Goal: Task Accomplishment & Management: Complete application form

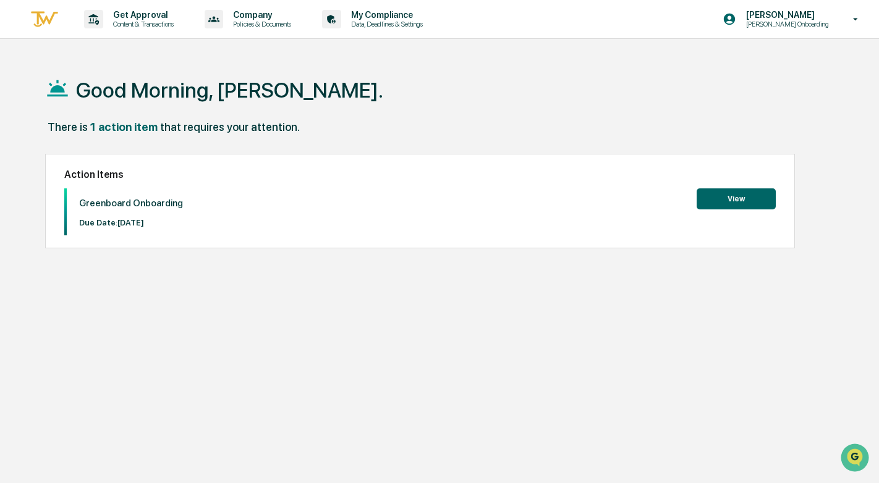
click at [737, 200] on button "View" at bounding box center [735, 198] width 79 height 21
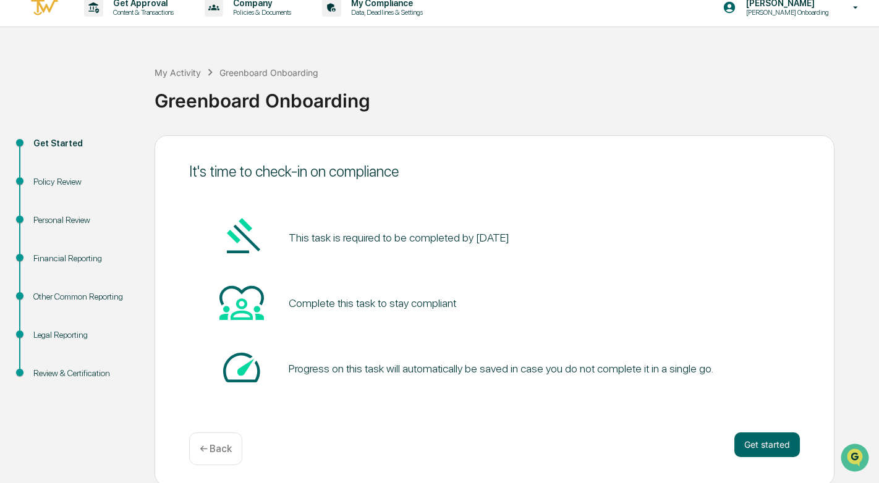
scroll to position [15, 0]
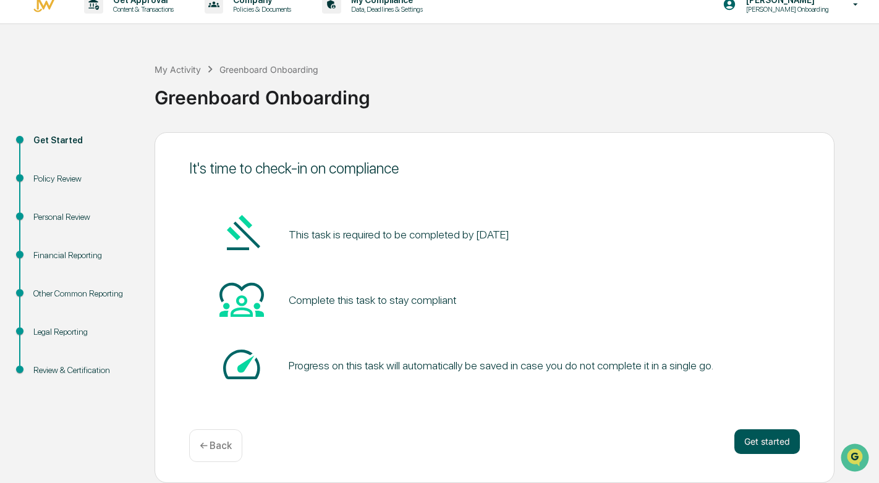
click at [766, 440] on button "Get started" at bounding box center [766, 441] width 65 height 25
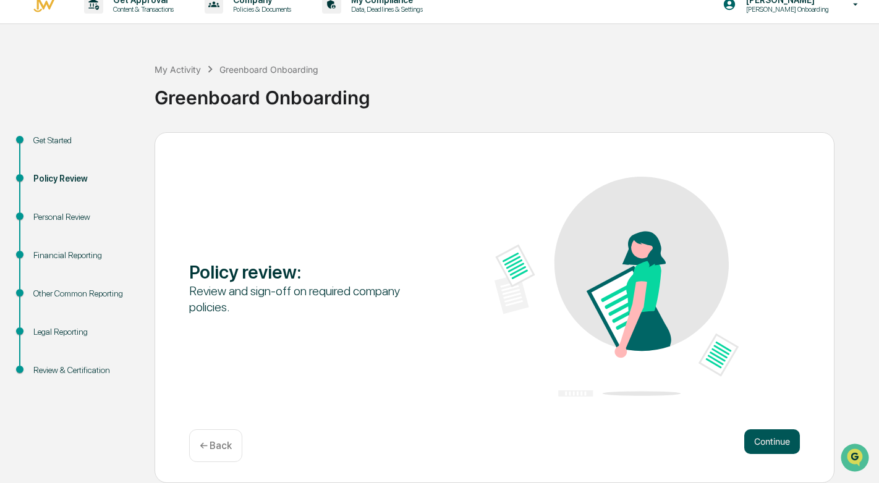
click at [769, 439] on button "Continue" at bounding box center [772, 441] width 56 height 25
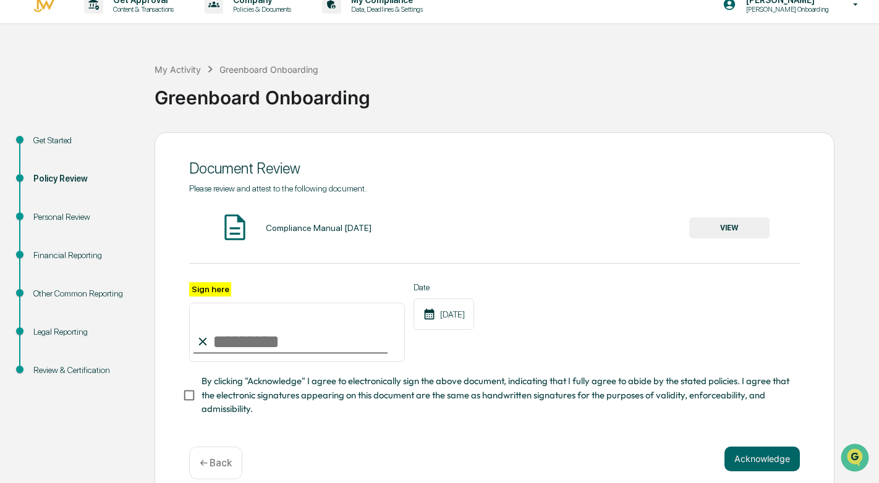
drag, startPoint x: 317, startPoint y: 230, endPoint x: 251, endPoint y: 229, distance: 66.1
click at [316, 230] on div "Compliance Manual [DATE]" at bounding box center [319, 228] width 106 height 10
click at [231, 224] on img at bounding box center [234, 227] width 31 height 31
click at [727, 228] on button "VIEW" at bounding box center [729, 228] width 80 height 21
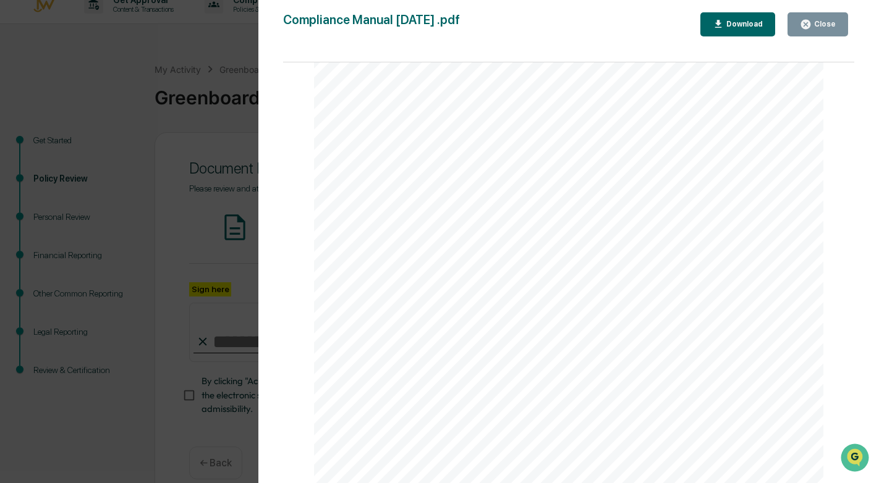
scroll to position [45150, 0]
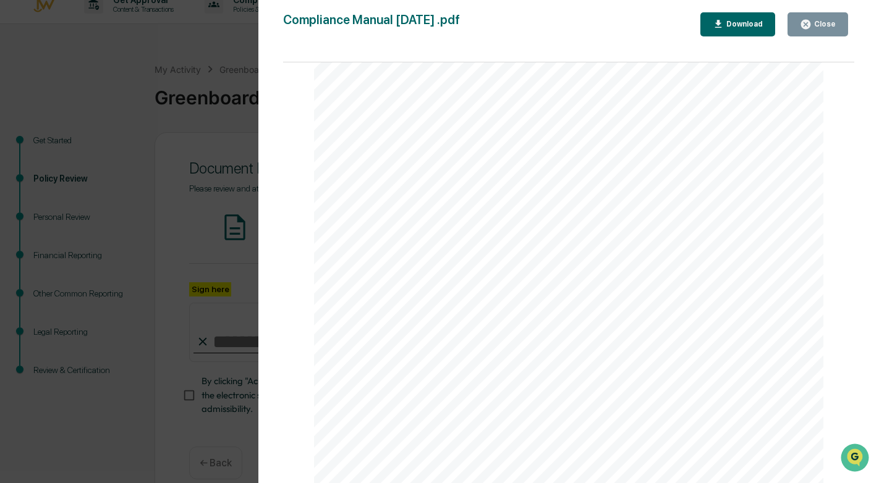
click at [808, 21] on icon "button" at bounding box center [805, 24] width 9 height 9
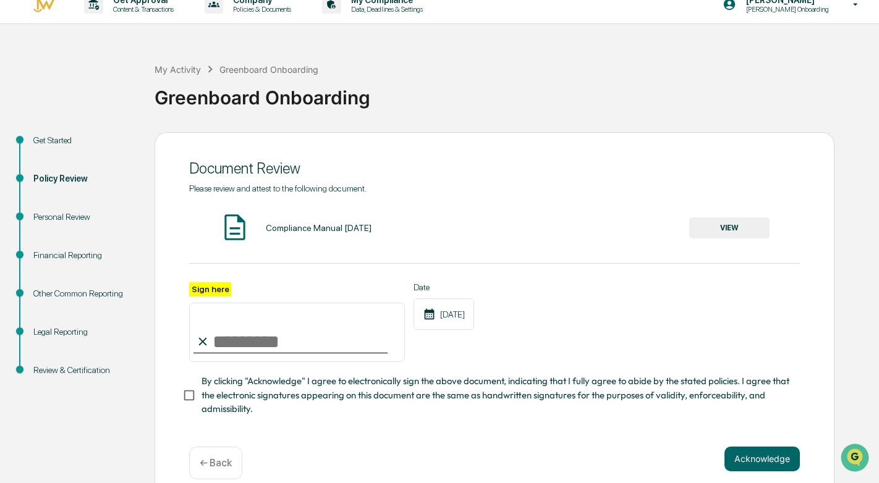
click at [226, 339] on input "Sign here" at bounding box center [297, 332] width 216 height 59
type input "**********"
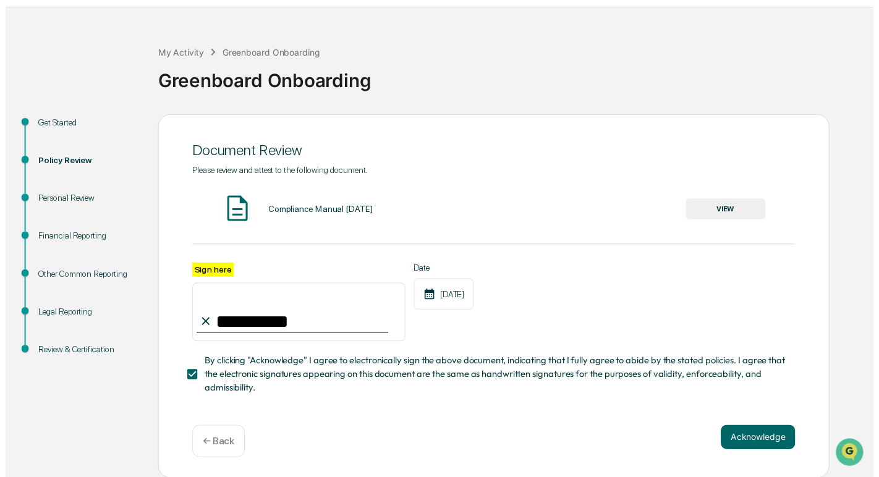
scroll to position [36, 0]
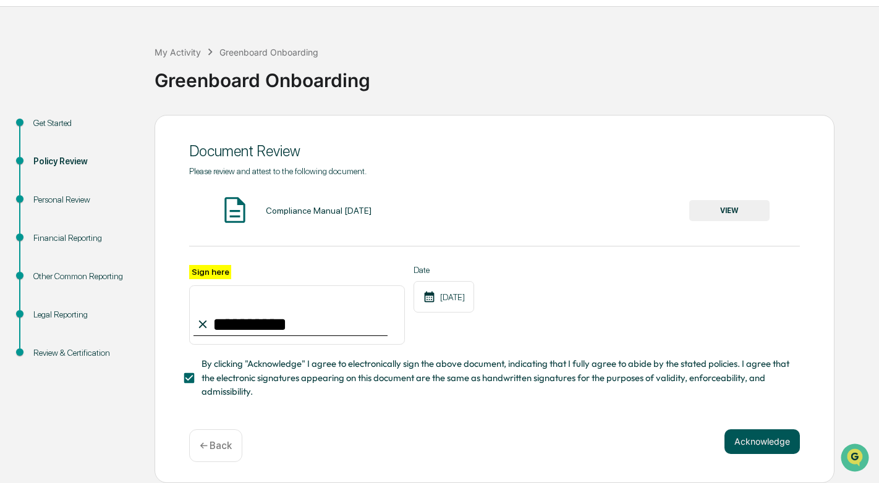
click at [757, 444] on button "Acknowledge" at bounding box center [761, 441] width 75 height 25
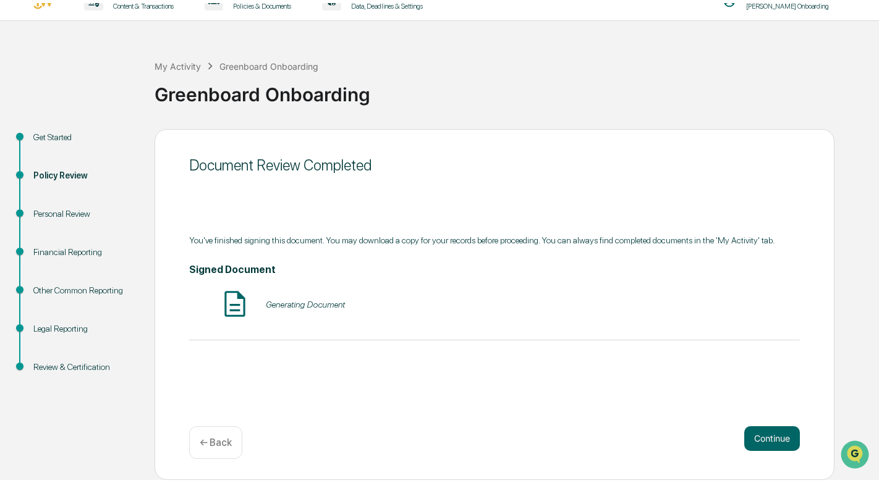
scroll to position [15, 0]
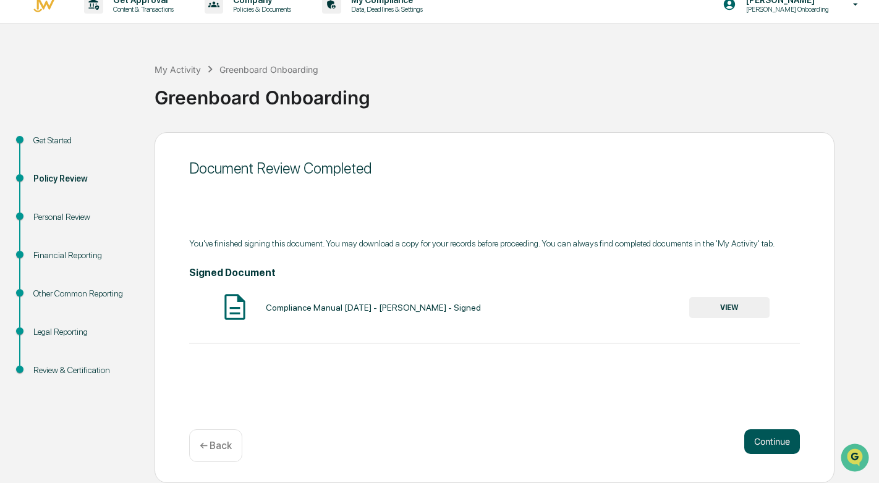
click at [777, 441] on button "Continue" at bounding box center [772, 441] width 56 height 25
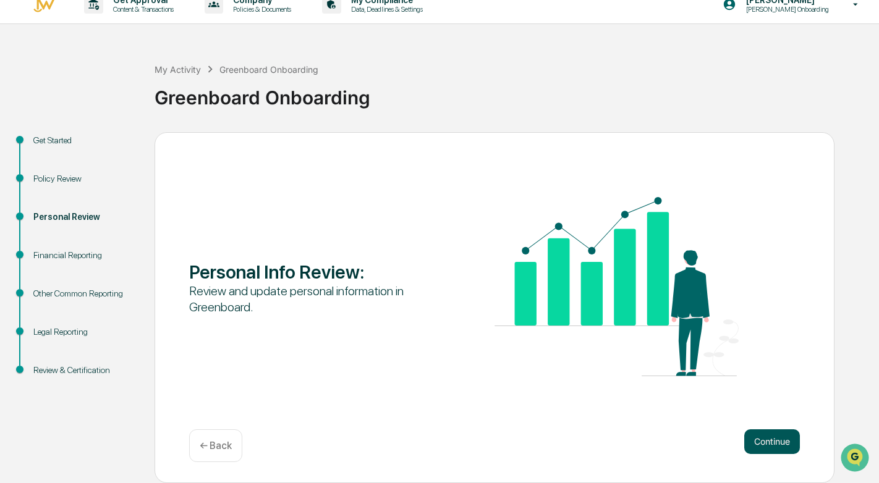
click at [773, 437] on button "Continue" at bounding box center [772, 441] width 56 height 25
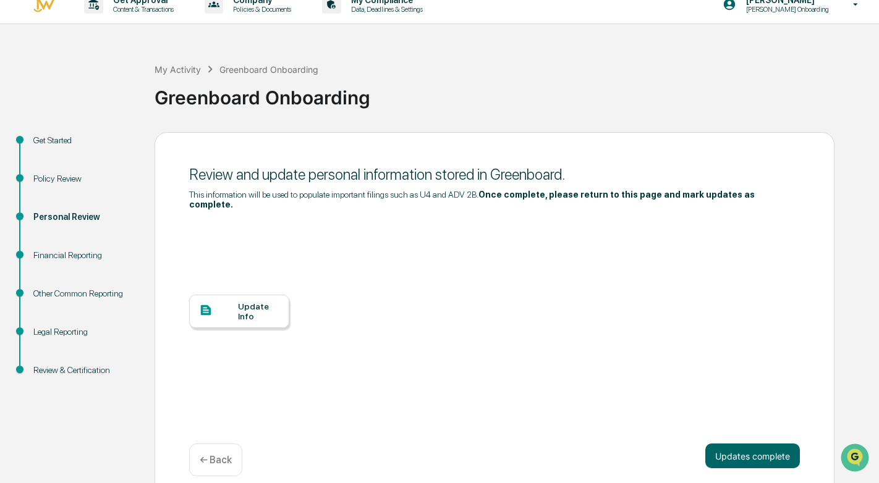
click at [218, 303] on div at bounding box center [218, 310] width 39 height 15
click at [240, 302] on div "Update Info" at bounding box center [258, 312] width 41 height 20
click at [65, 330] on div "Legal Reporting" at bounding box center [83, 332] width 101 height 13
click at [59, 329] on div "Legal Reporting" at bounding box center [83, 332] width 101 height 13
click at [88, 250] on div "Financial Reporting" at bounding box center [83, 255] width 101 height 13
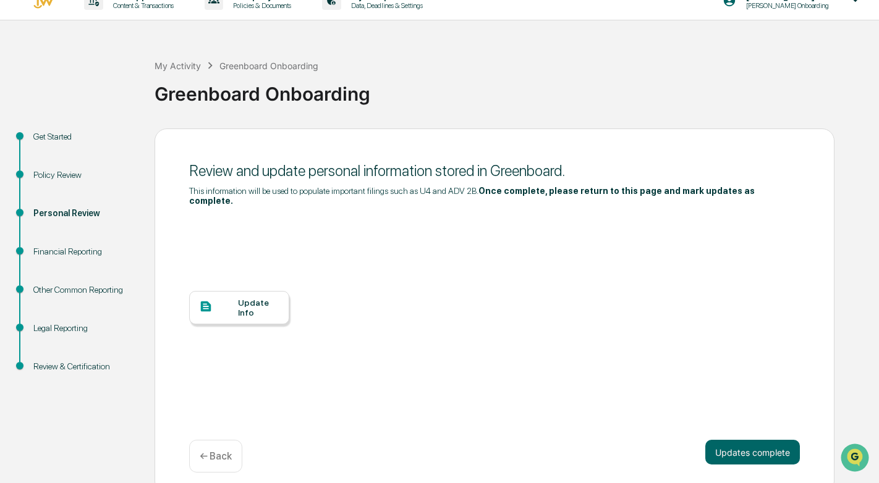
scroll to position [19, 0]
click at [248, 297] on div "Update Info" at bounding box center [258, 307] width 41 height 20
click at [69, 172] on div "Policy Review" at bounding box center [83, 174] width 101 height 13
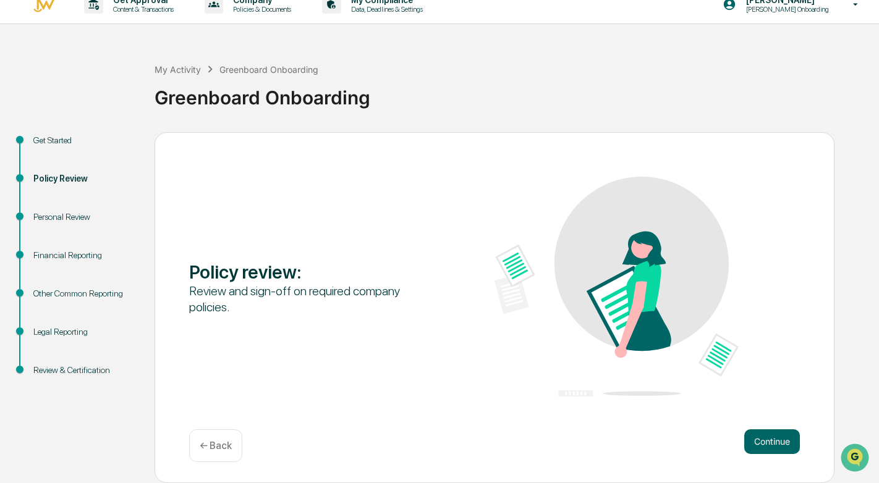
click at [57, 217] on div "Personal Review" at bounding box center [83, 217] width 101 height 13
click at [74, 216] on div "Personal Review" at bounding box center [83, 217] width 101 height 13
click at [44, 211] on div "Personal Review" at bounding box center [83, 217] width 101 height 13
click at [47, 368] on div "Review & Certification" at bounding box center [83, 370] width 101 height 13
click at [69, 176] on div "Policy Review" at bounding box center [83, 178] width 101 height 13
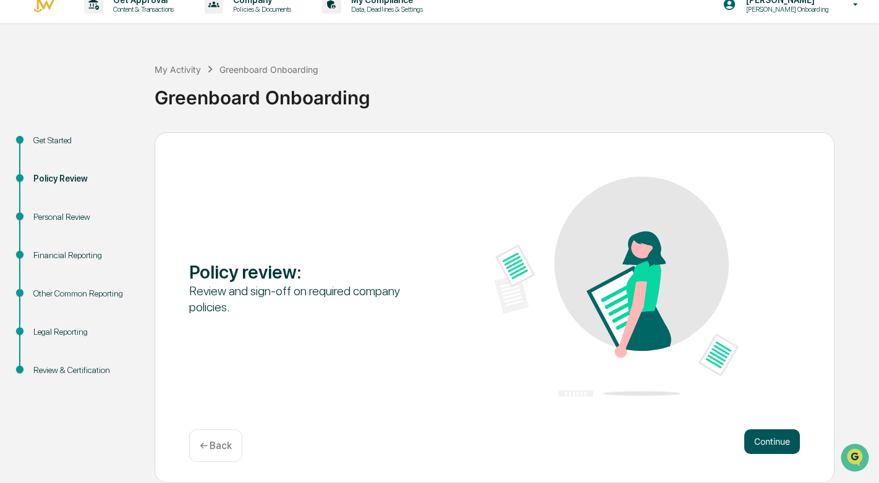
click at [783, 438] on button "Continue" at bounding box center [772, 441] width 56 height 25
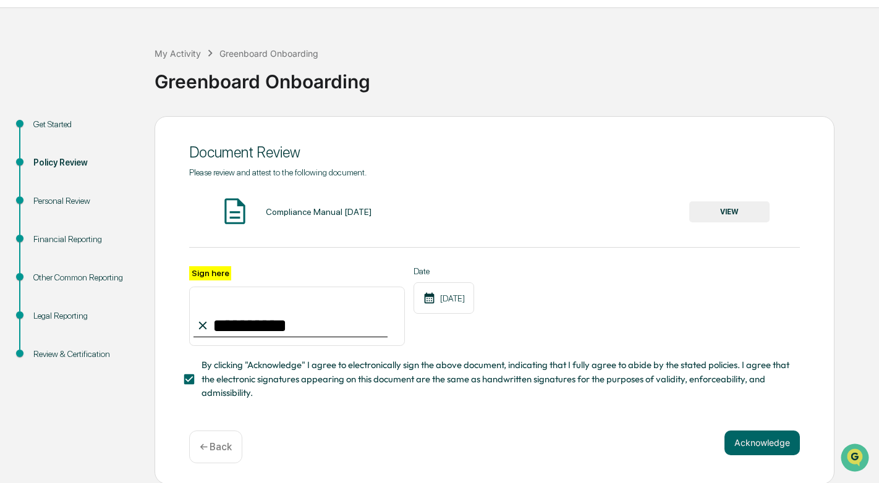
scroll to position [36, 0]
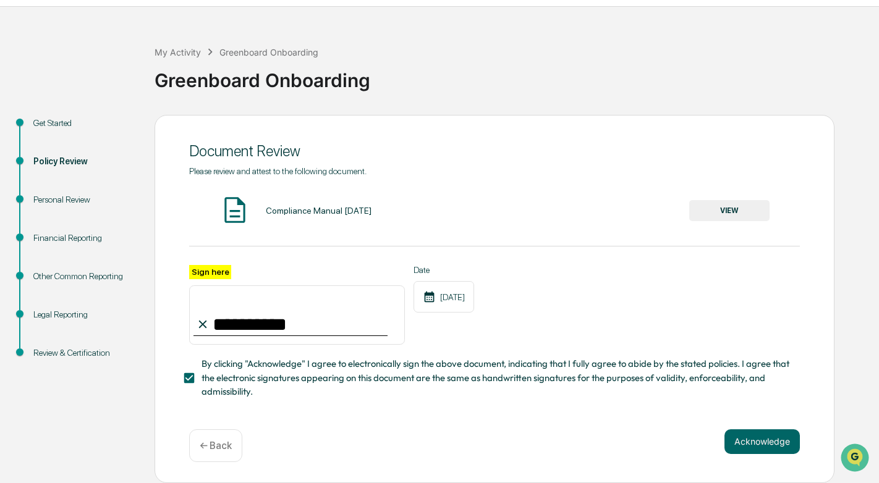
click at [65, 196] on div "Personal Review" at bounding box center [83, 199] width 101 height 13
drag, startPoint x: 761, startPoint y: 444, endPoint x: 619, endPoint y: 421, distance: 144.6
click at [761, 444] on button "Acknowledge" at bounding box center [761, 441] width 75 height 25
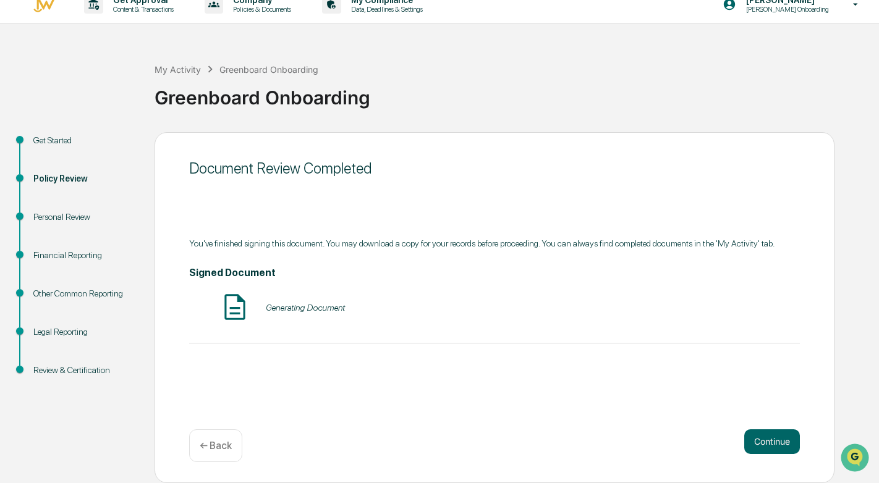
click at [67, 215] on div "Personal Review" at bounding box center [83, 217] width 101 height 13
click at [786, 440] on button "Continue" at bounding box center [772, 441] width 56 height 25
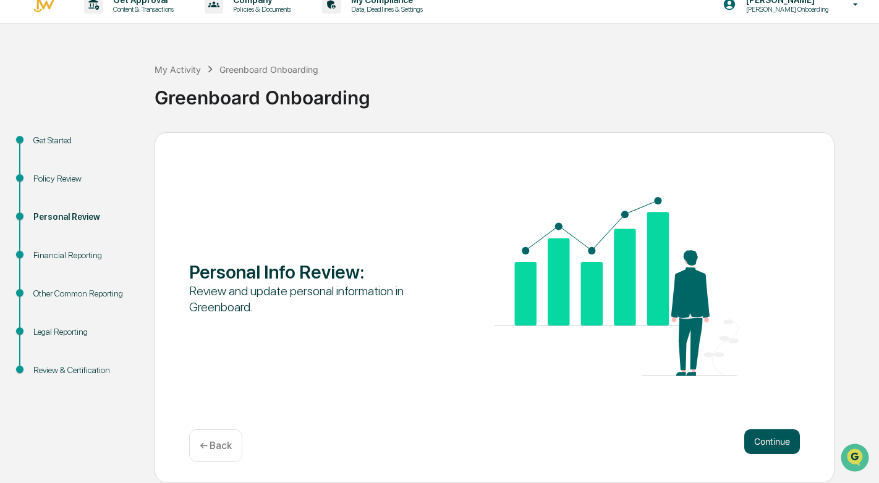
click at [774, 440] on button "Continue" at bounding box center [772, 441] width 56 height 25
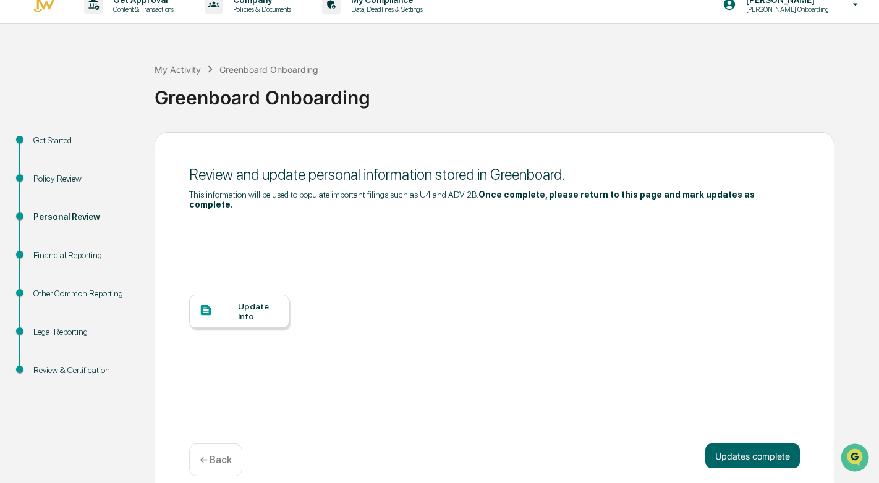
click at [236, 303] on div at bounding box center [218, 310] width 39 height 15
click at [70, 294] on div "Other Common Reporting" at bounding box center [83, 293] width 101 height 13
click at [738, 444] on button "Updates complete" at bounding box center [752, 456] width 95 height 25
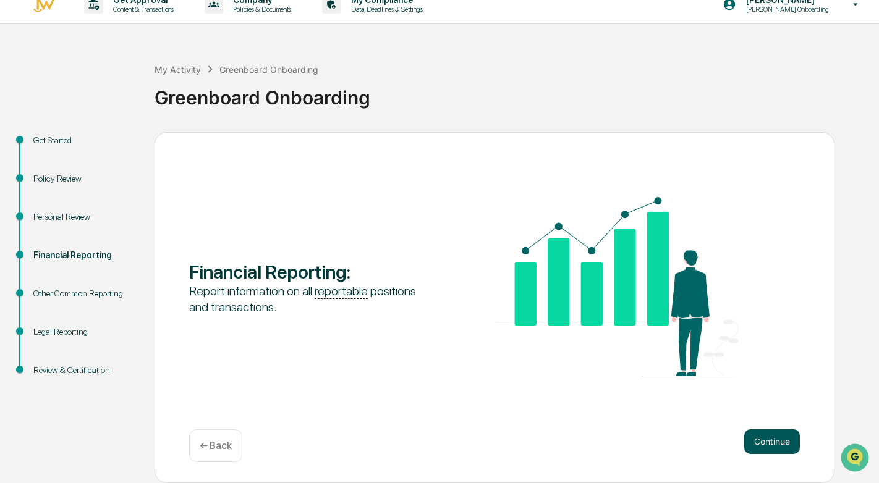
click at [764, 441] on button "Continue" at bounding box center [772, 441] width 56 height 25
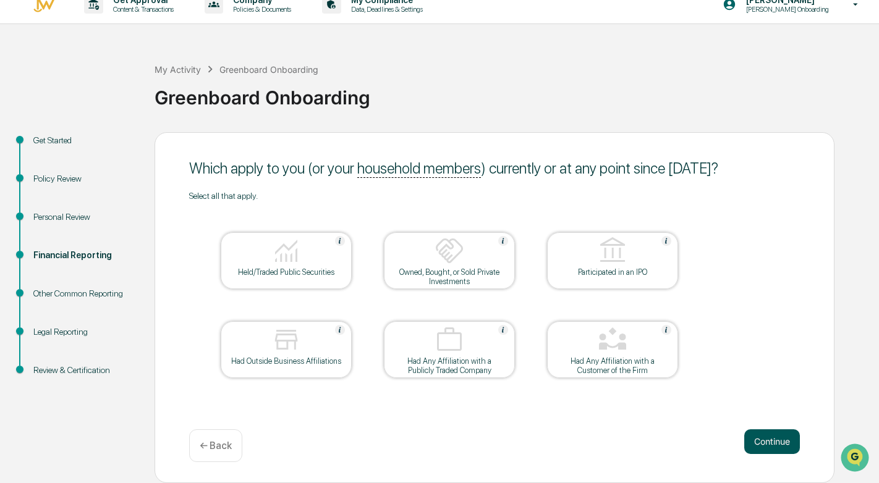
click at [767, 437] on button "Continue" at bounding box center [772, 441] width 56 height 25
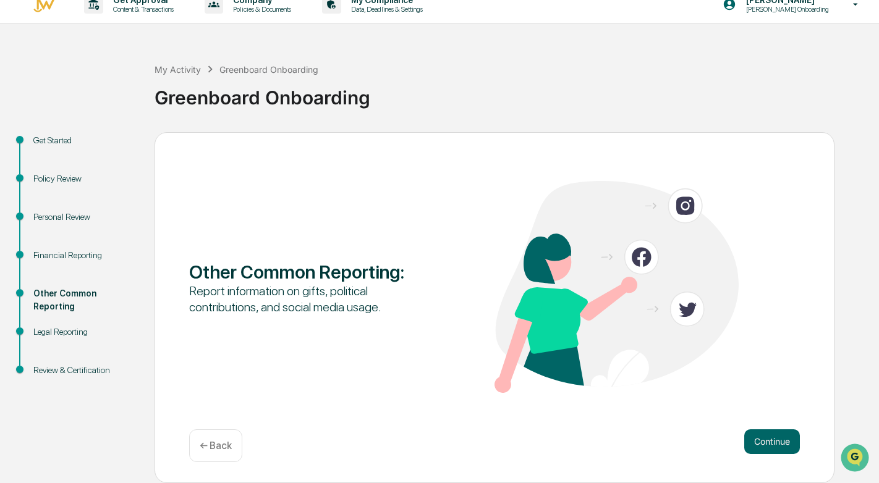
click at [767, 437] on button "Continue" at bounding box center [772, 441] width 56 height 25
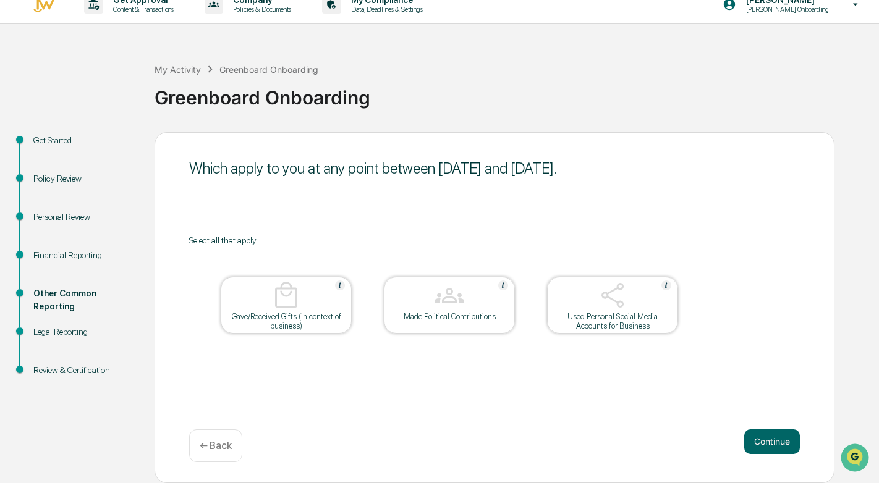
click at [767, 437] on button "Continue" at bounding box center [772, 441] width 56 height 25
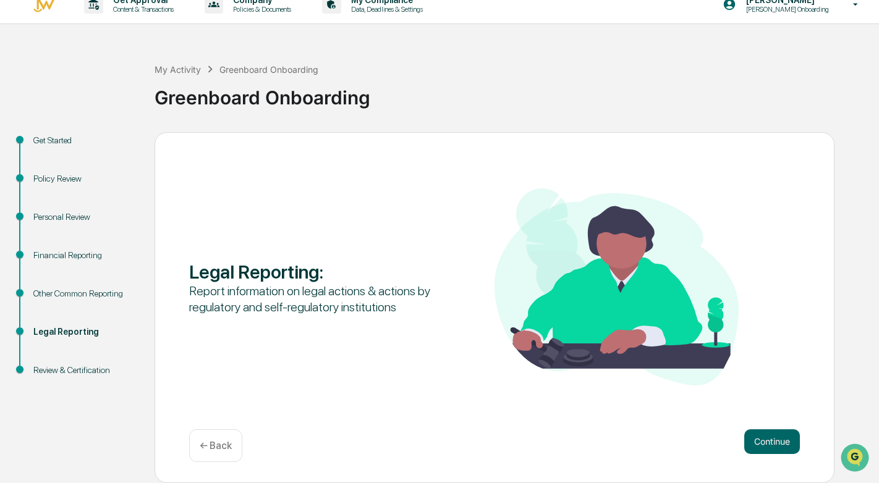
click at [767, 437] on button "Continue" at bounding box center [772, 441] width 56 height 25
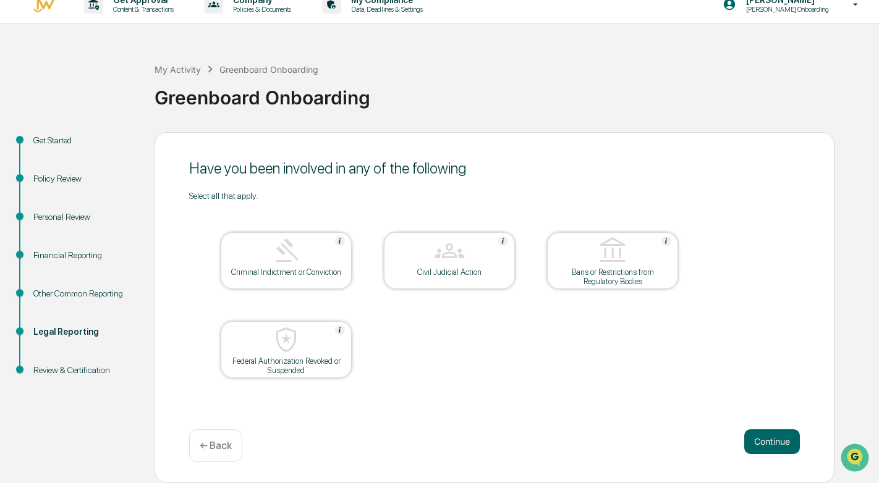
click at [767, 437] on button "Continue" at bounding box center [772, 441] width 56 height 25
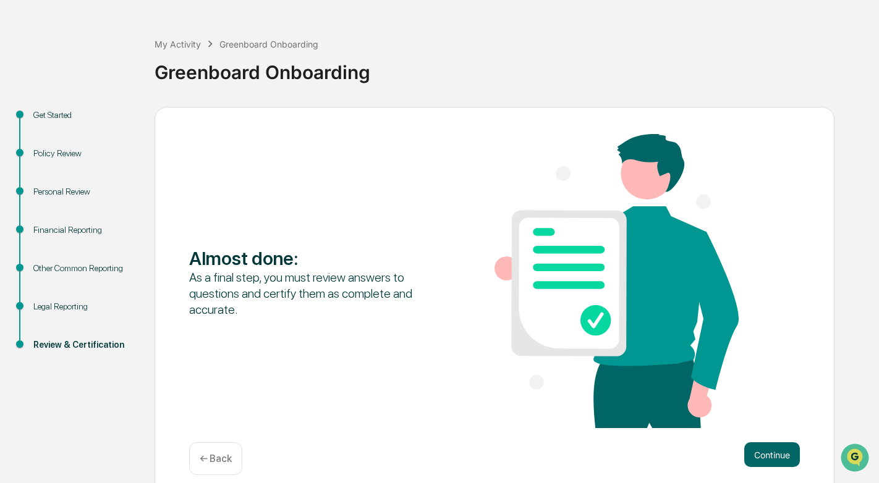
scroll to position [53, 0]
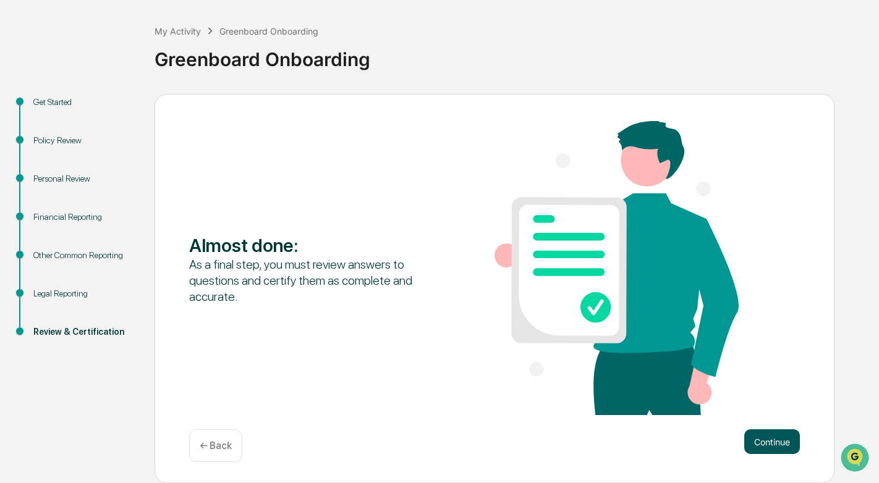
click at [764, 441] on button "Continue" at bounding box center [772, 441] width 56 height 25
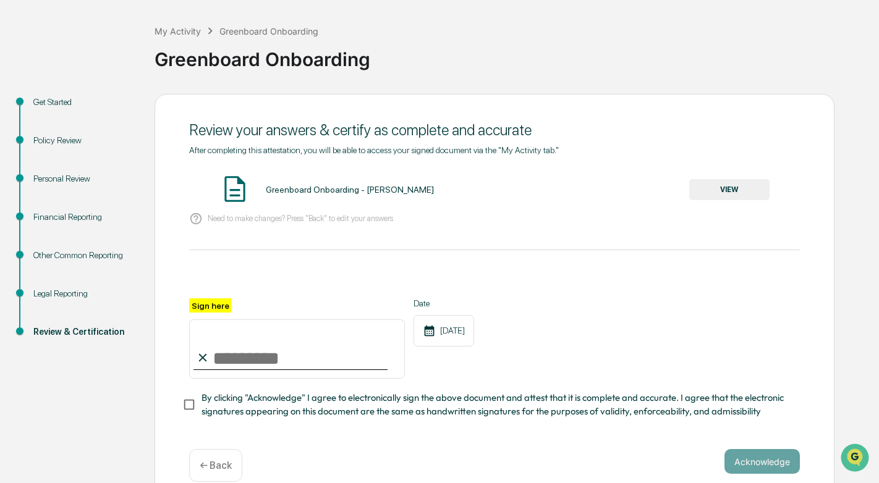
click at [239, 355] on input "Sign here" at bounding box center [297, 348] width 216 height 59
type input "**********"
click at [748, 460] on button "Acknowledge" at bounding box center [761, 461] width 75 height 25
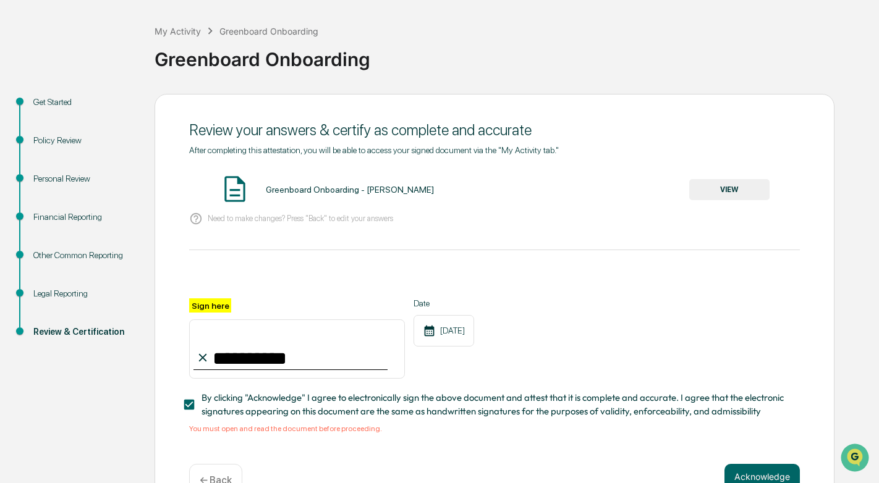
scroll to position [91, 0]
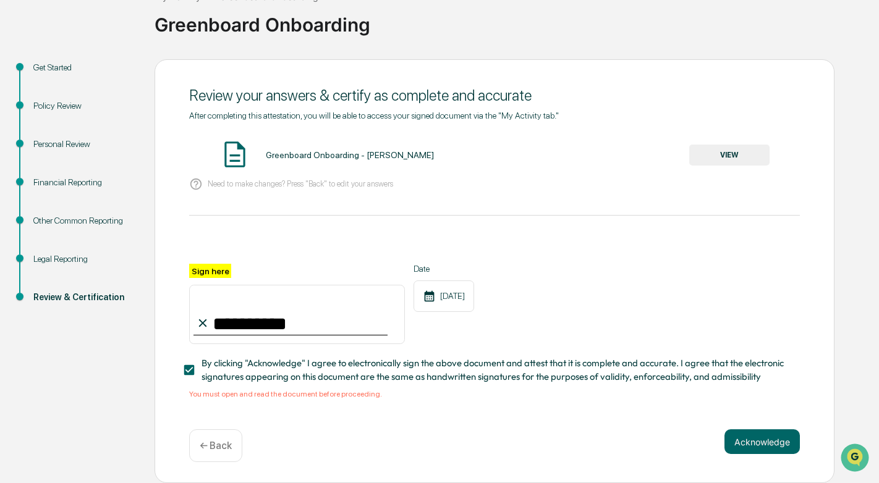
click at [734, 146] on button "VIEW" at bounding box center [729, 155] width 80 height 21
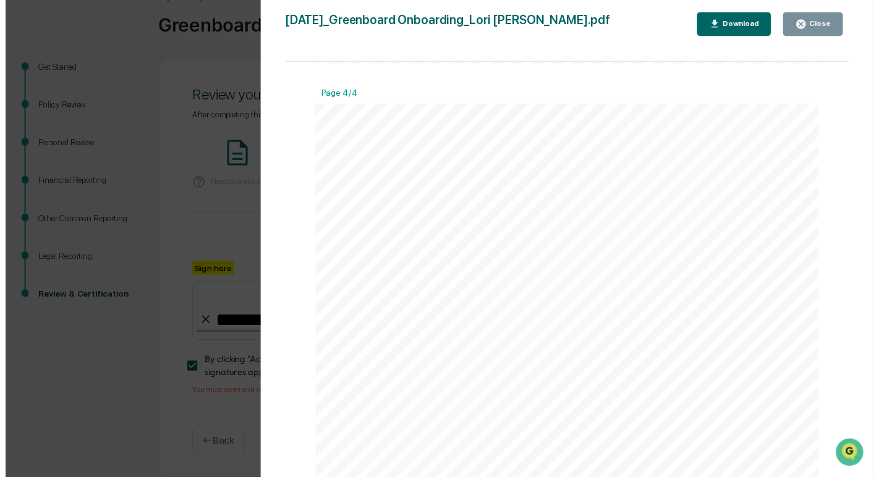
scroll to position [2115, 0]
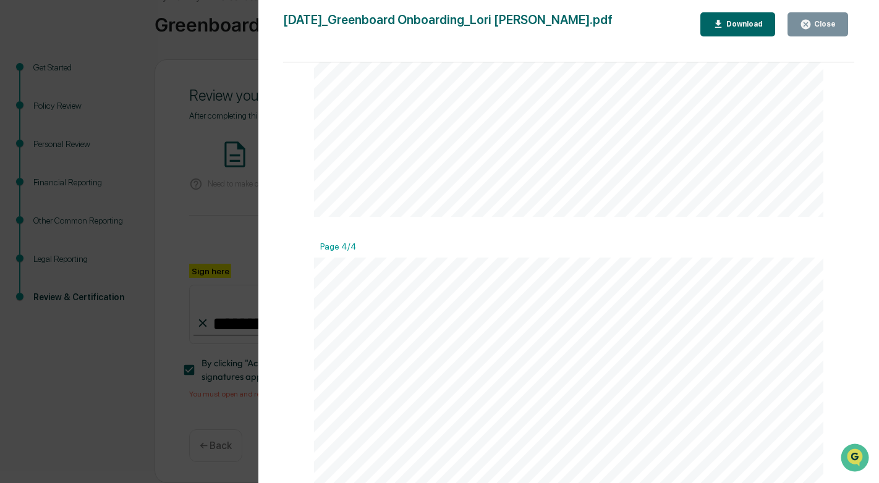
click at [824, 22] on div "Close" at bounding box center [823, 24] width 24 height 9
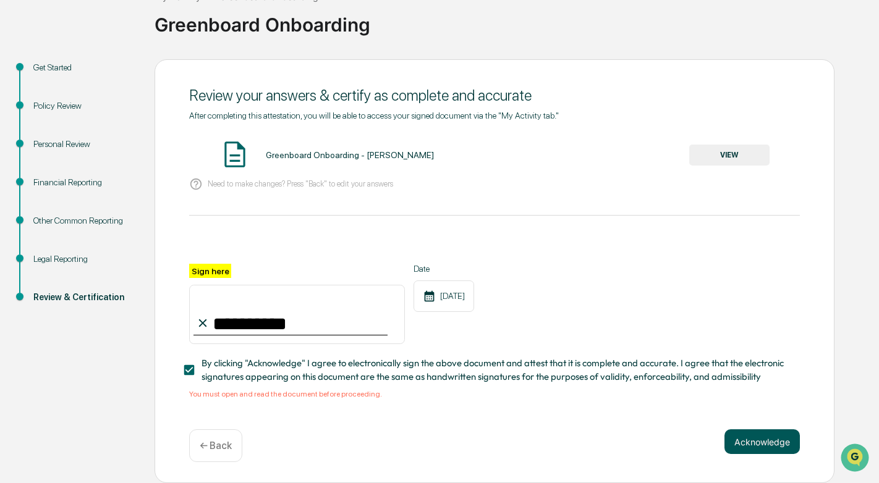
click at [740, 432] on button "Acknowledge" at bounding box center [761, 441] width 75 height 25
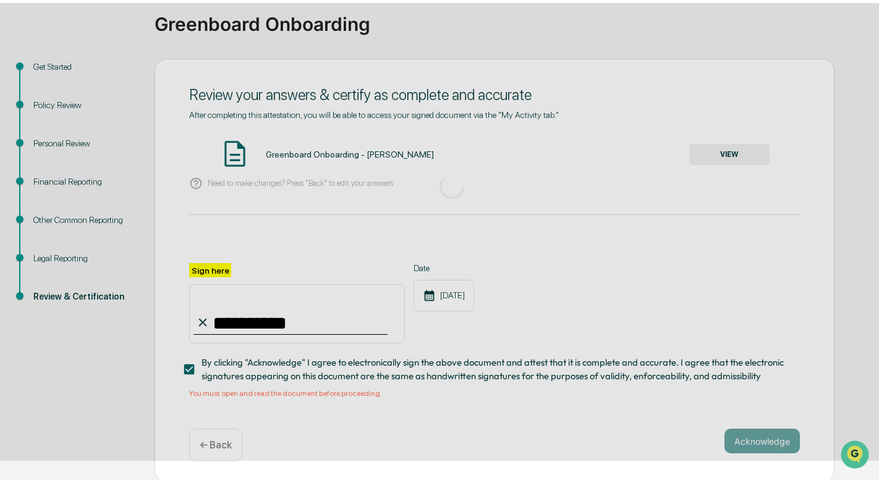
scroll to position [15, 0]
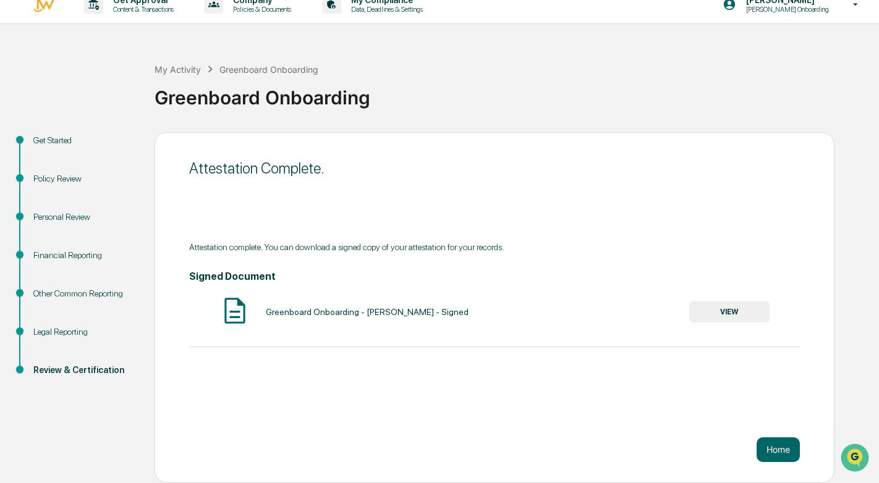
click at [719, 308] on button "VIEW" at bounding box center [729, 312] width 80 height 21
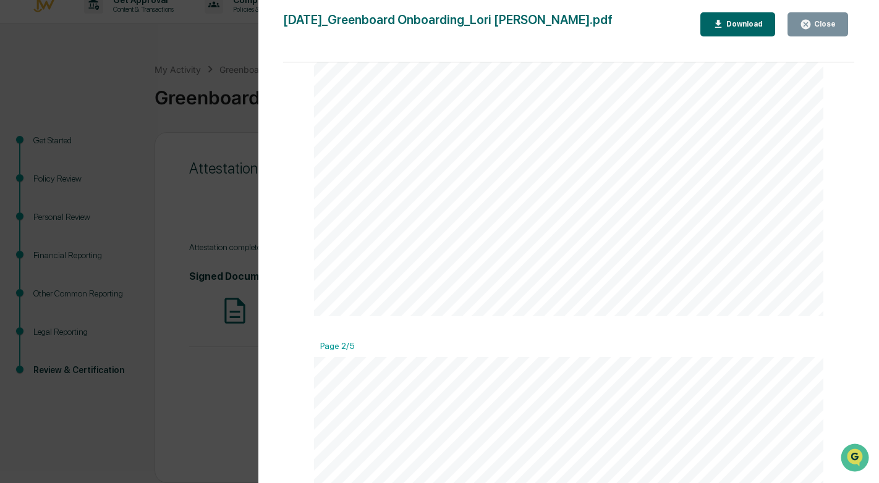
scroll to position [824, 0]
click at [818, 19] on div "Close" at bounding box center [818, 25] width 36 height 12
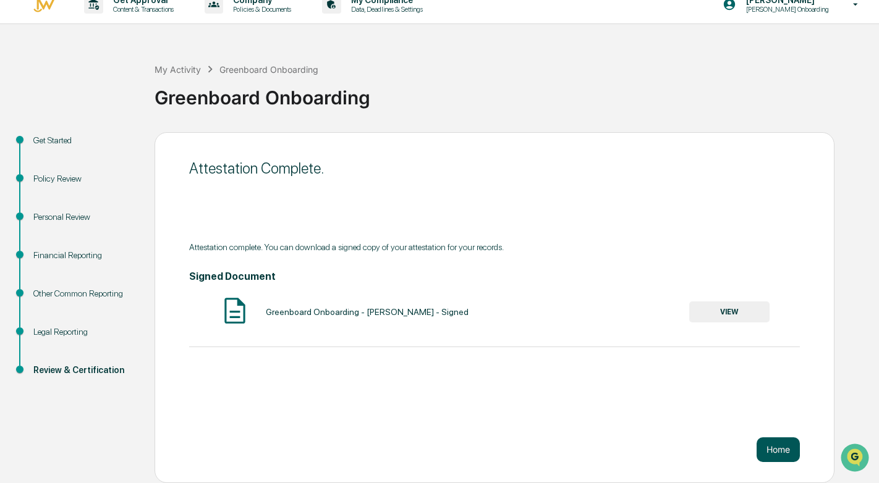
click at [779, 447] on button "Home" at bounding box center [777, 449] width 43 height 25
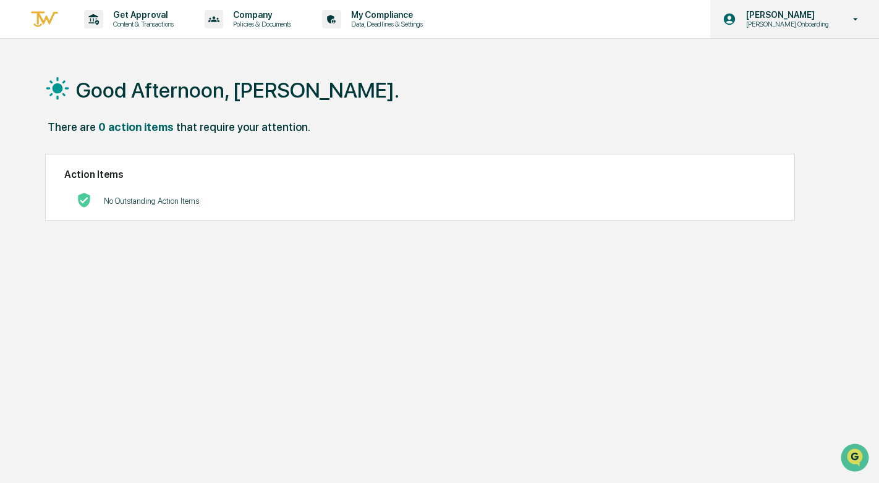
click at [855, 20] on icon at bounding box center [856, 20] width 22 height 12
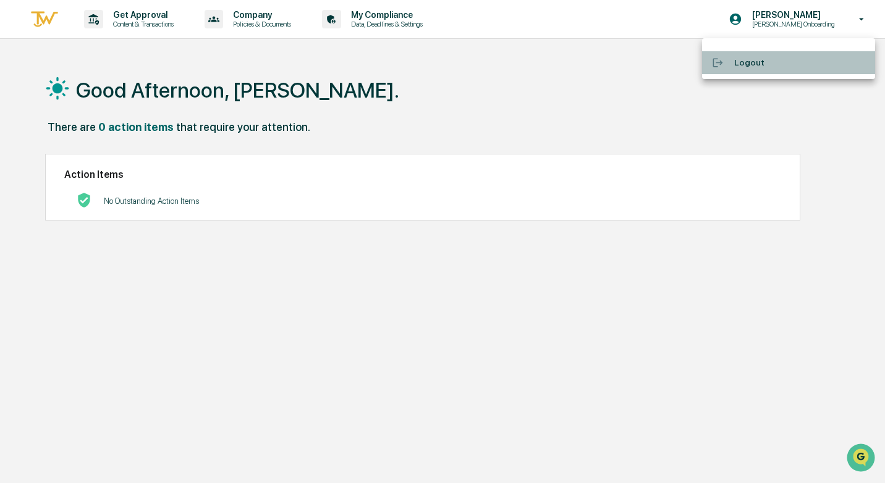
click at [737, 61] on li "Logout" at bounding box center [788, 62] width 173 height 23
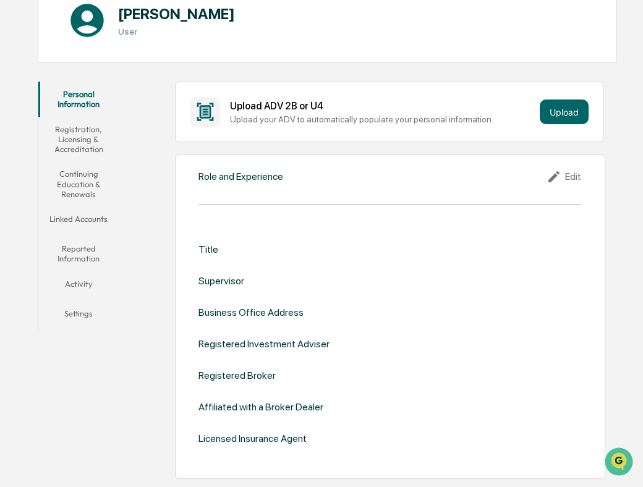
scroll to position [165, 0]
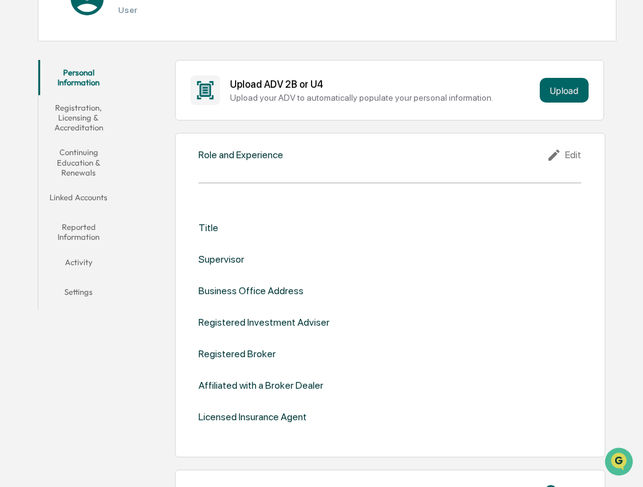
click at [564, 153] on icon at bounding box center [555, 155] width 19 height 15
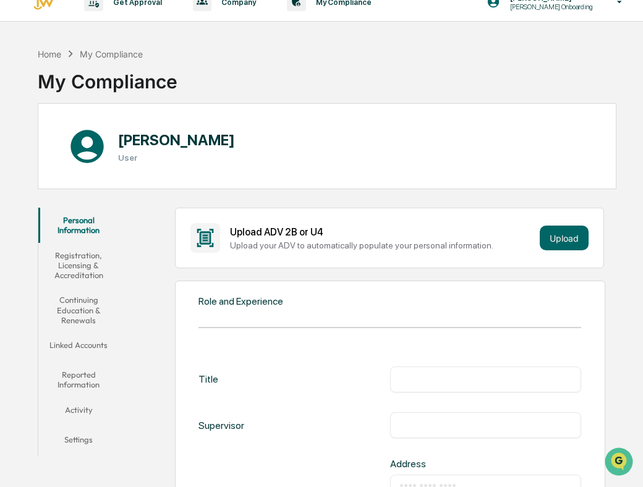
scroll to position [0, 0]
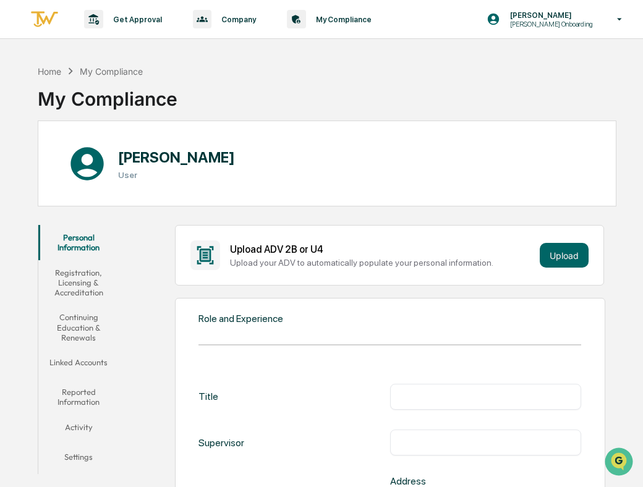
click at [57, 283] on button "Registration, Licensing & Accreditation" at bounding box center [78, 282] width 80 height 45
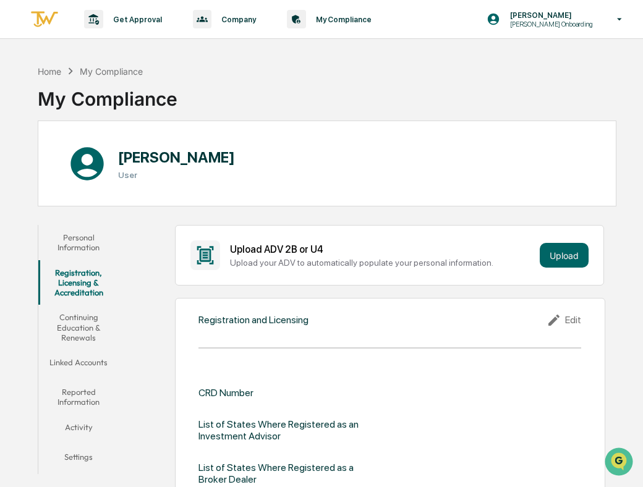
click at [75, 324] on button "Continuing Education & Renewals" at bounding box center [78, 327] width 80 height 45
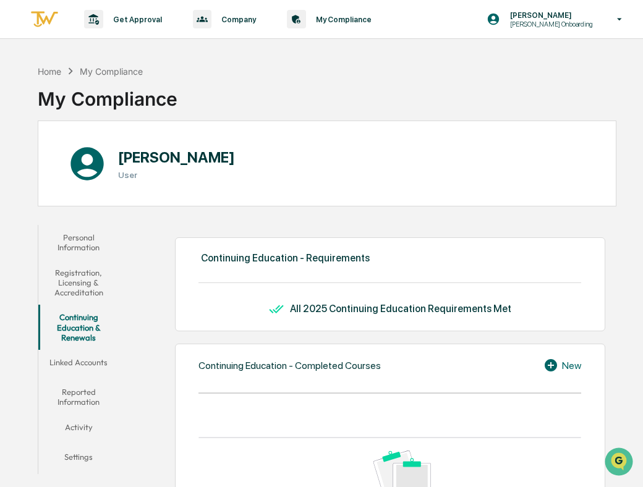
click at [80, 362] on button "Linked Accounts" at bounding box center [78, 365] width 80 height 30
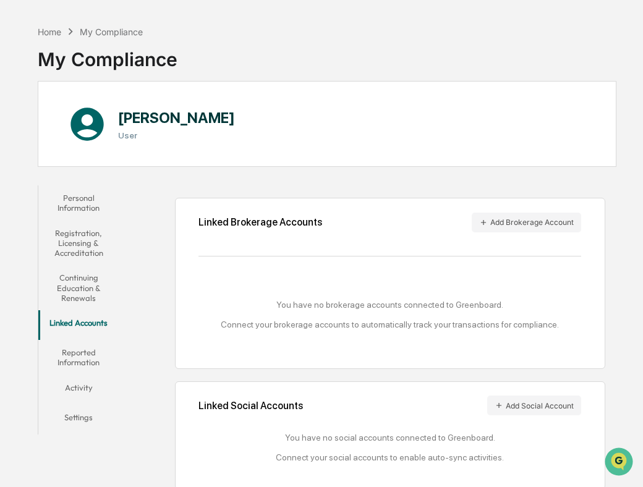
scroll to position [59, 0]
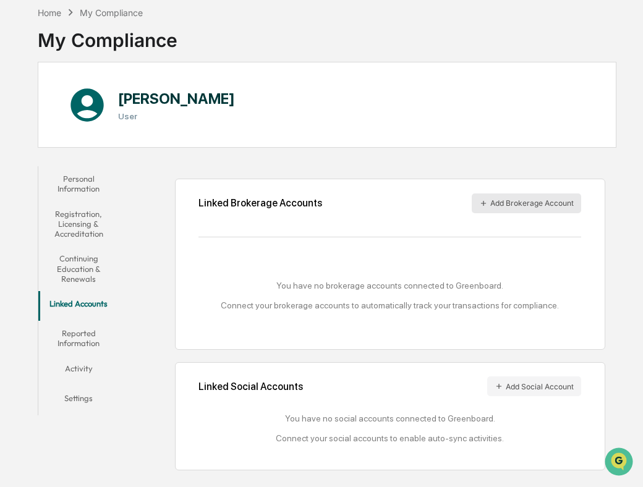
click at [520, 201] on button "Add Brokerage Account" at bounding box center [525, 203] width 109 height 20
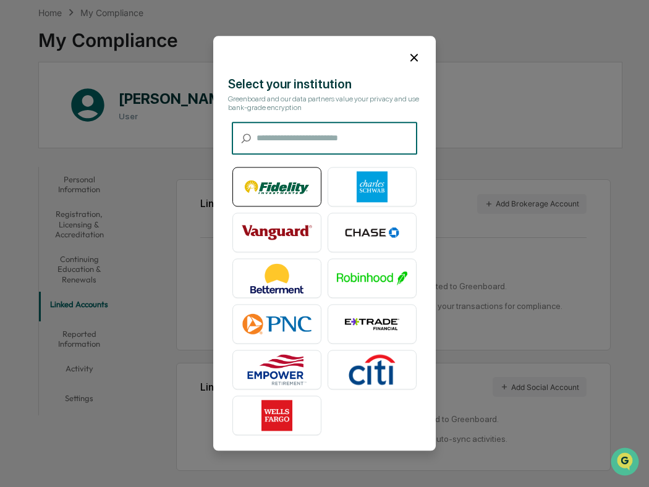
click at [280, 187] on img at bounding box center [277, 187] width 70 height 31
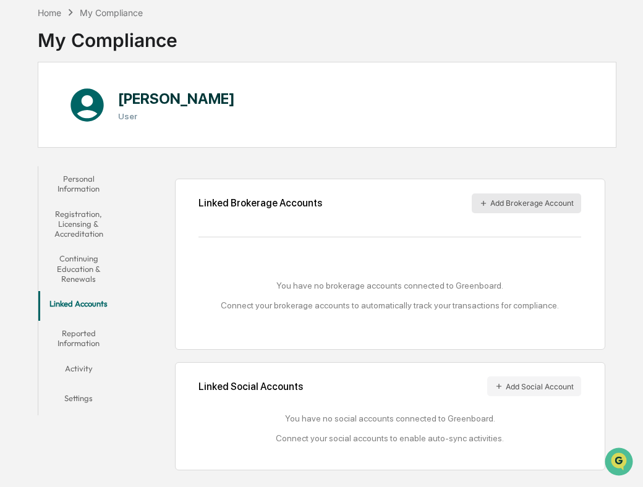
click at [522, 202] on button "Add Brokerage Account" at bounding box center [525, 203] width 109 height 20
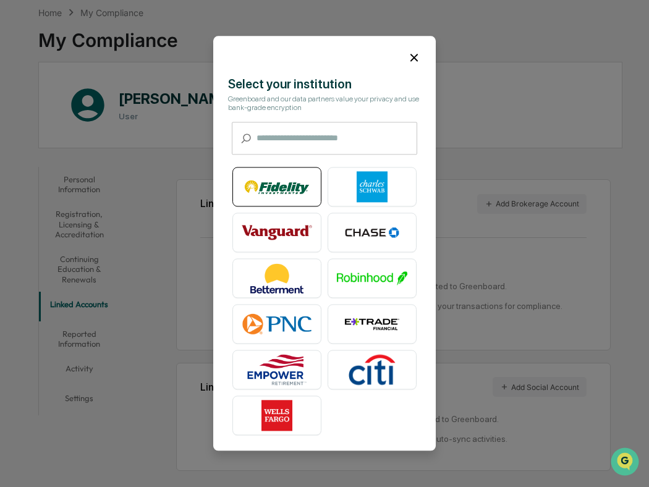
click at [259, 178] on img at bounding box center [277, 187] width 70 height 31
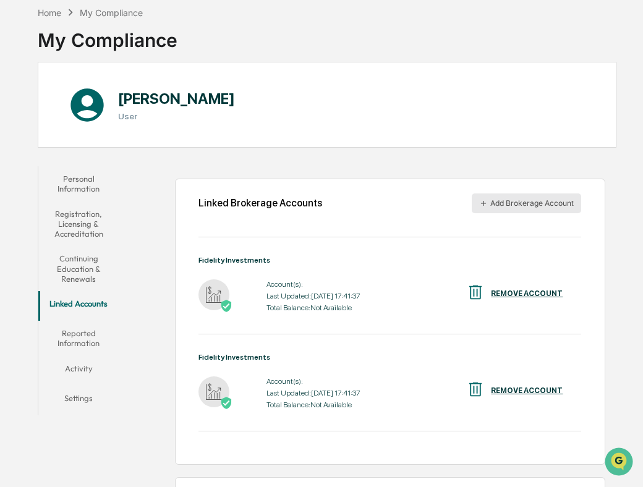
click at [533, 201] on button "Add Brokerage Account" at bounding box center [525, 203] width 109 height 20
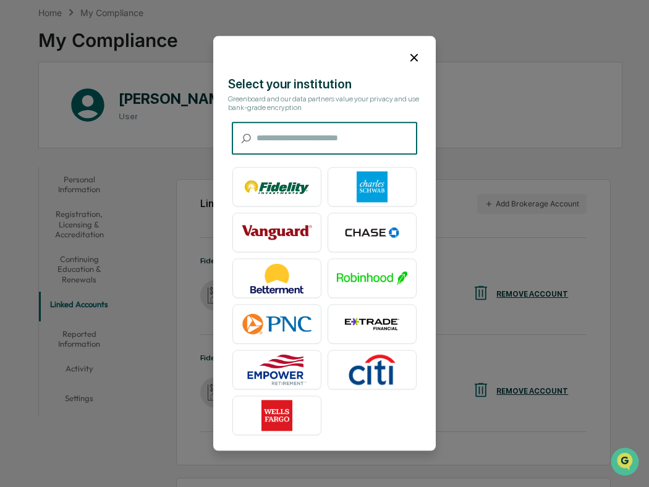
click at [323, 137] on input "text" at bounding box center [336, 138] width 161 height 33
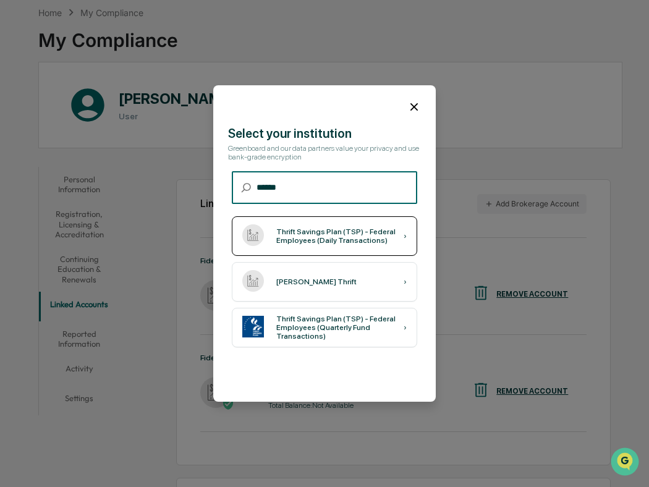
type input "******"
click at [300, 232] on div "Thrift Savings Plan (TSP) - Federal Employees (Daily Transactions)" at bounding box center [339, 235] width 127 height 17
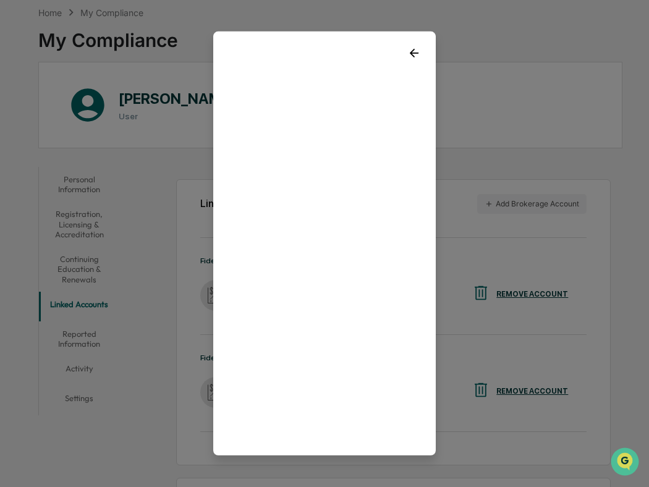
click at [415, 51] on icon at bounding box center [414, 53] width 14 height 14
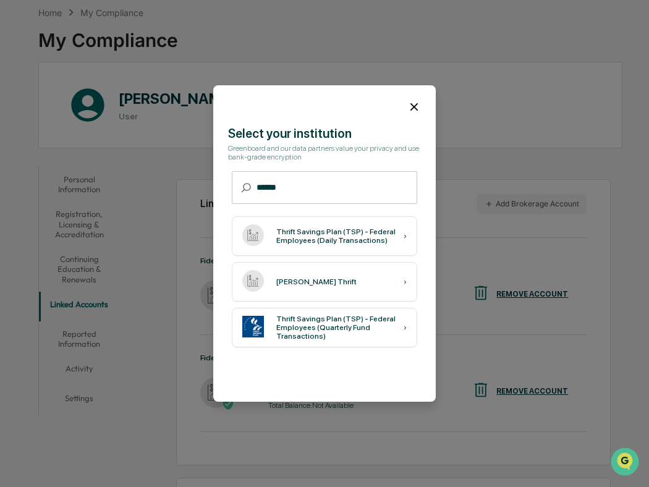
click at [415, 106] on icon at bounding box center [413, 106] width 7 height 7
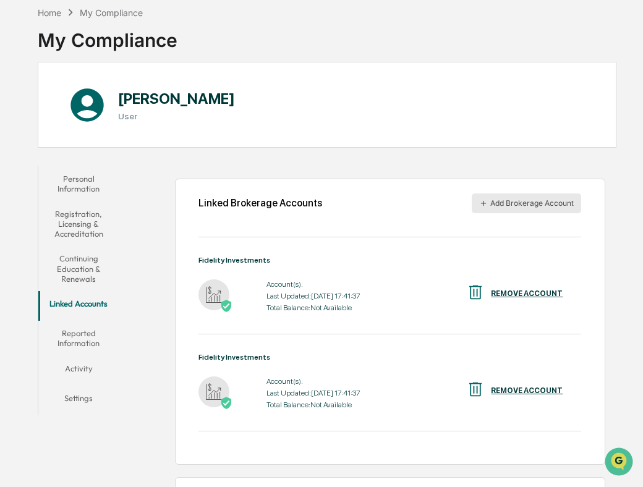
click at [522, 200] on button "Add Brokerage Account" at bounding box center [525, 203] width 109 height 20
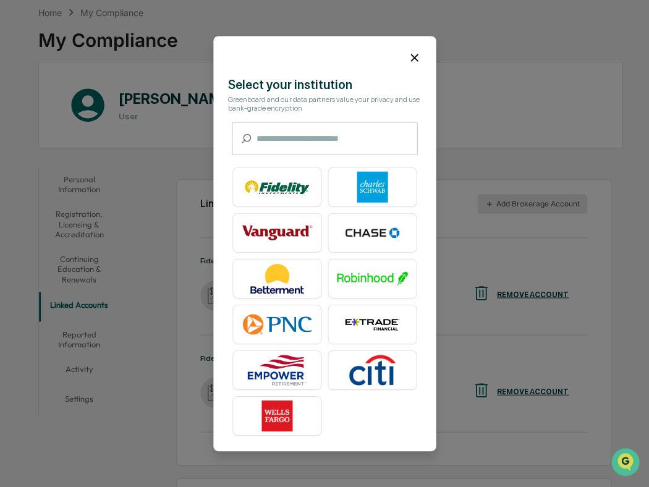
click at [522, 200] on div at bounding box center [324, 243] width 649 height 487
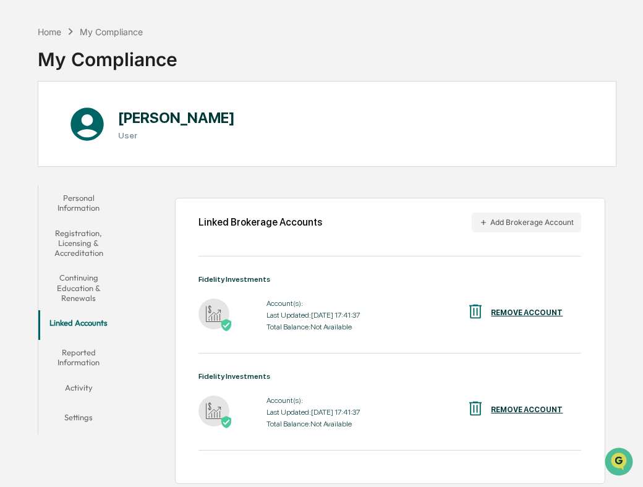
scroll to position [0, 0]
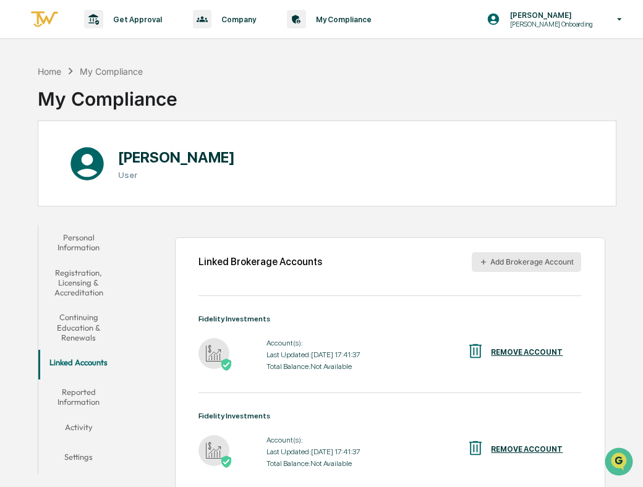
click at [534, 261] on button "Add Brokerage Account" at bounding box center [525, 262] width 109 height 20
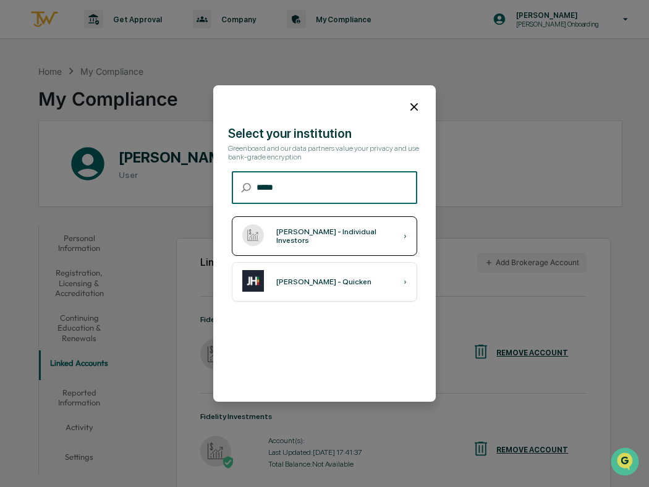
type input "*****"
click at [329, 230] on div "Janus Henderson - Individual Investors ›" at bounding box center [324, 236] width 185 height 40
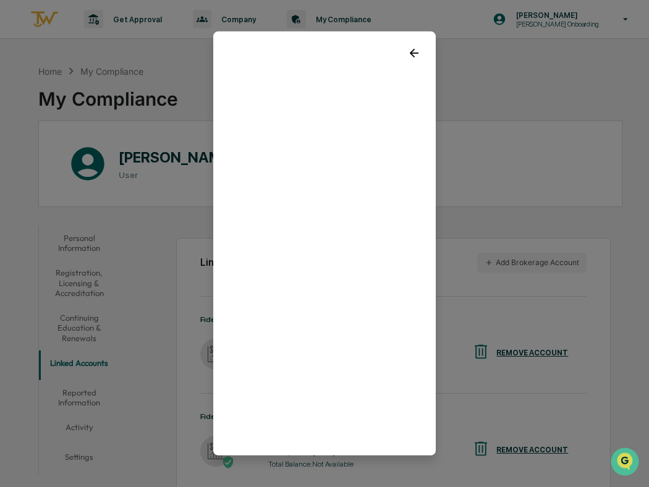
click at [415, 51] on icon at bounding box center [414, 53] width 14 height 14
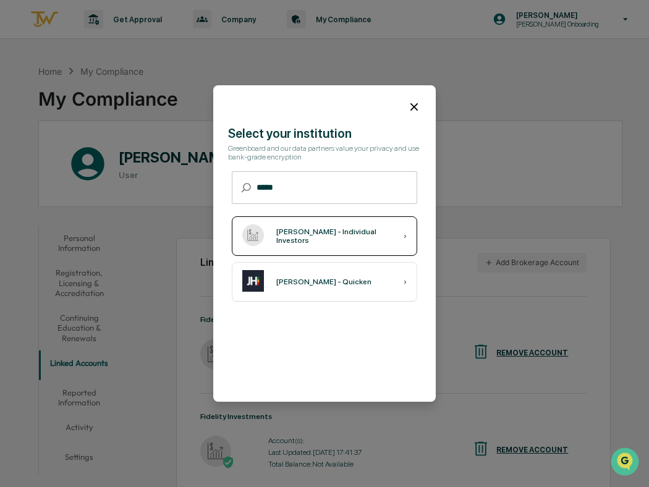
click at [345, 234] on div "Janus Henderson - Individual Investors" at bounding box center [339, 235] width 127 height 17
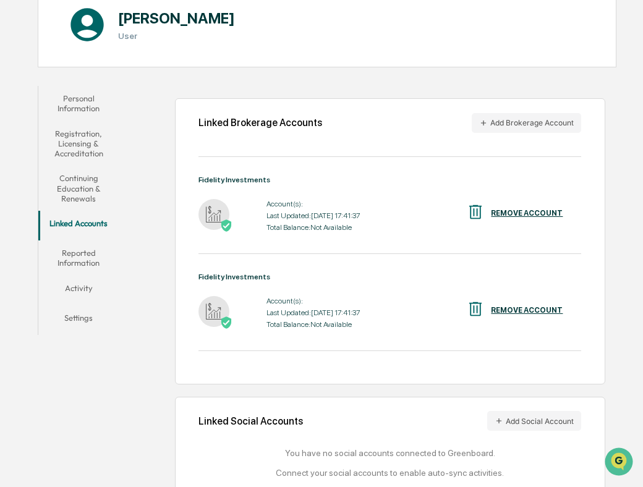
scroll to position [163, 0]
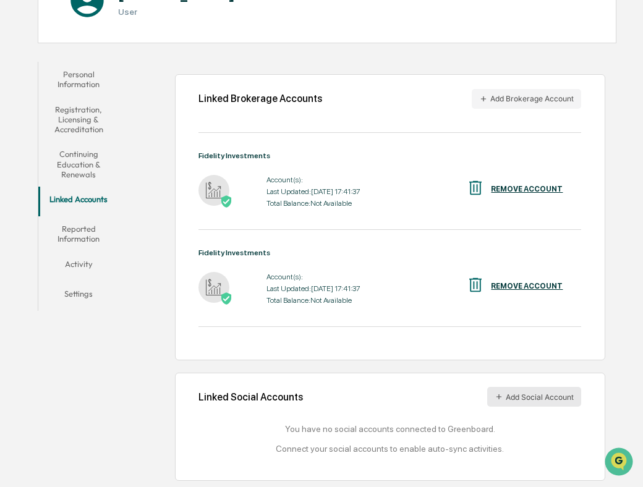
click at [544, 395] on button "Add Social Account" at bounding box center [534, 397] width 94 height 20
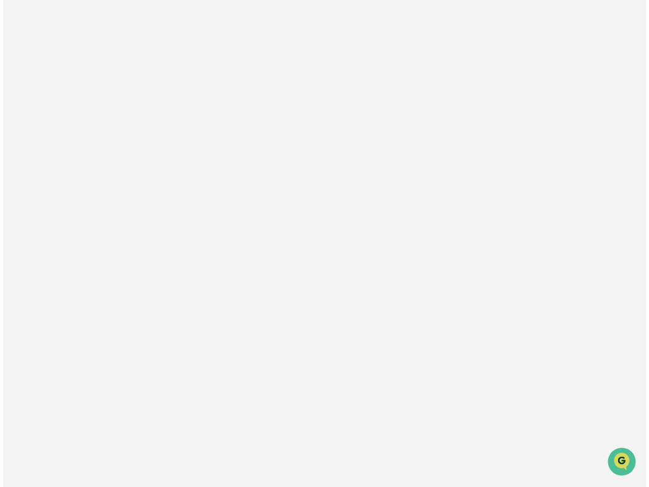
scroll to position [0, 0]
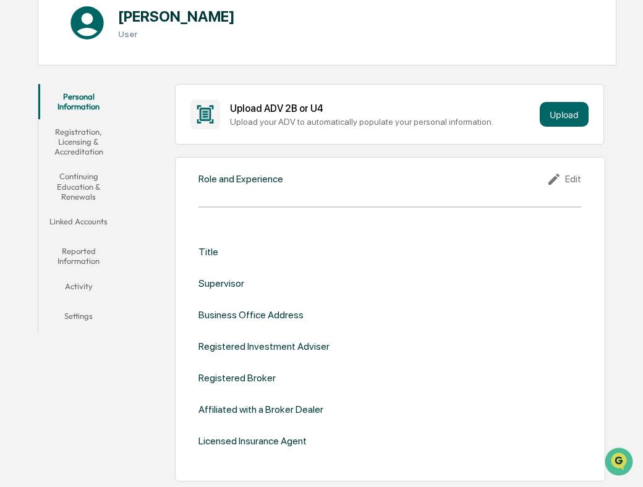
scroll to position [165, 0]
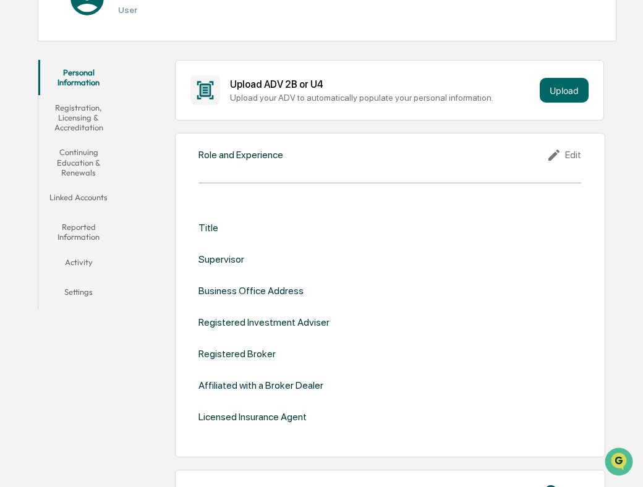
click at [79, 195] on button "Linked Accounts" at bounding box center [78, 200] width 80 height 30
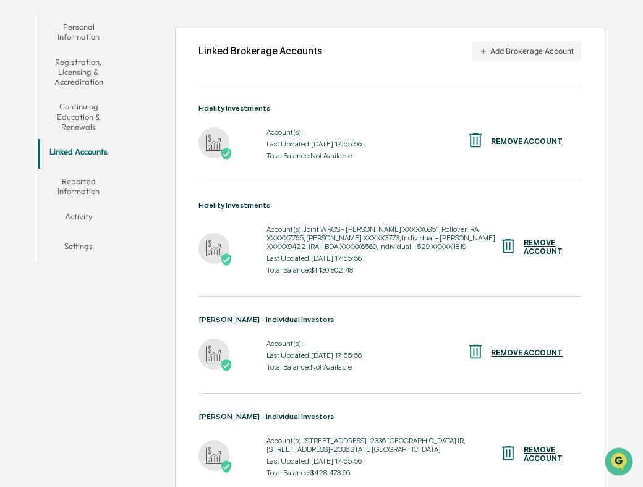
scroll to position [46, 0]
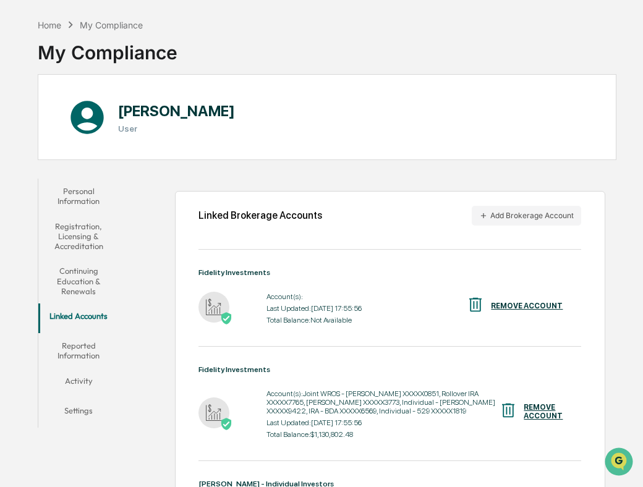
click at [75, 346] on button "Reported Information" at bounding box center [78, 350] width 80 height 35
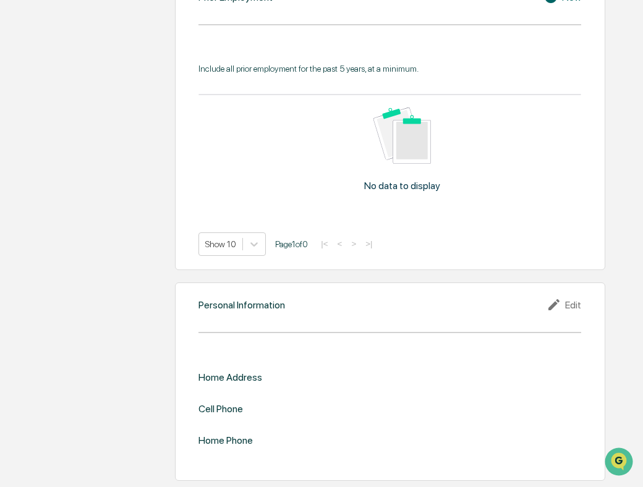
click at [227, 382] on div "Home Address" at bounding box center [230, 377] width 64 height 12
click at [575, 303] on div "Edit" at bounding box center [563, 304] width 35 height 15
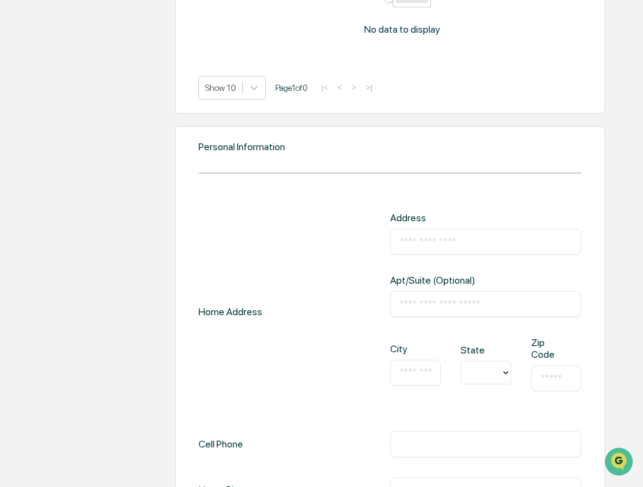
scroll to position [1132, 0]
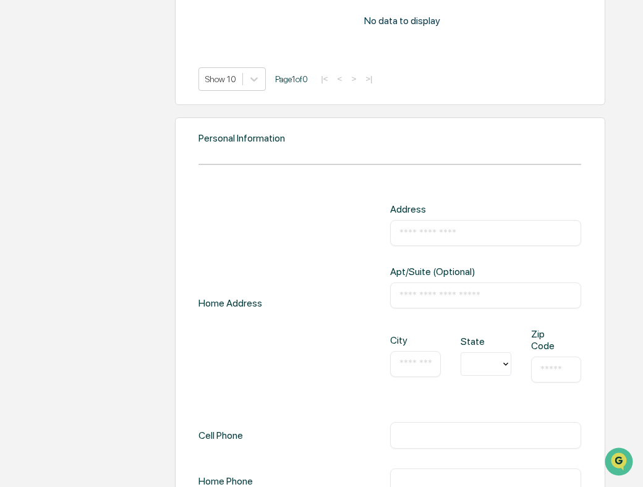
click at [458, 235] on input "text" at bounding box center [485, 233] width 173 height 12
type input "**********"
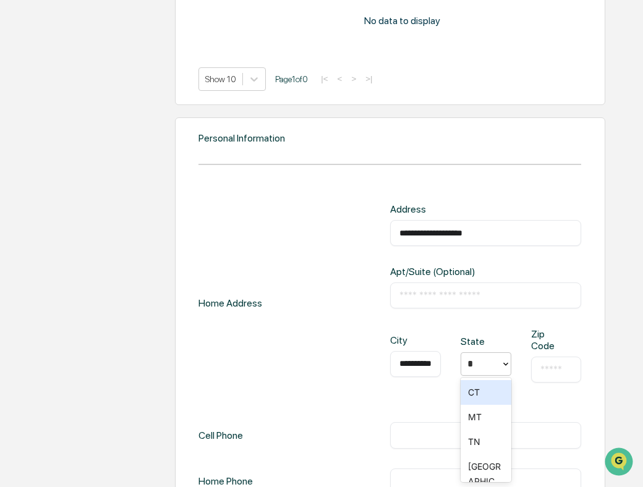
type input "**"
click at [564, 365] on input "text" at bounding box center [556, 369] width 32 height 12
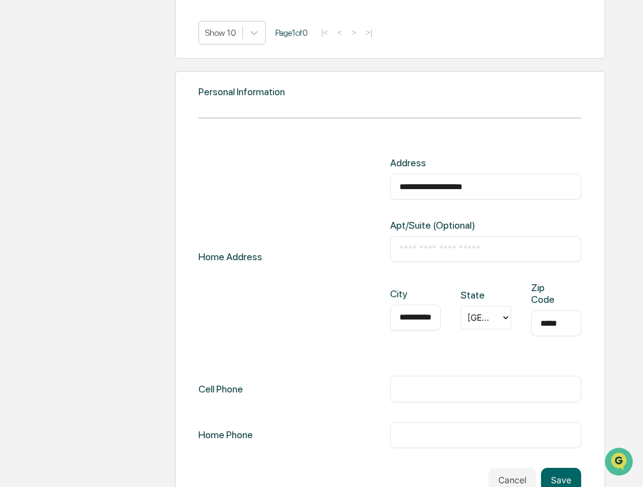
scroll to position [1204, 0]
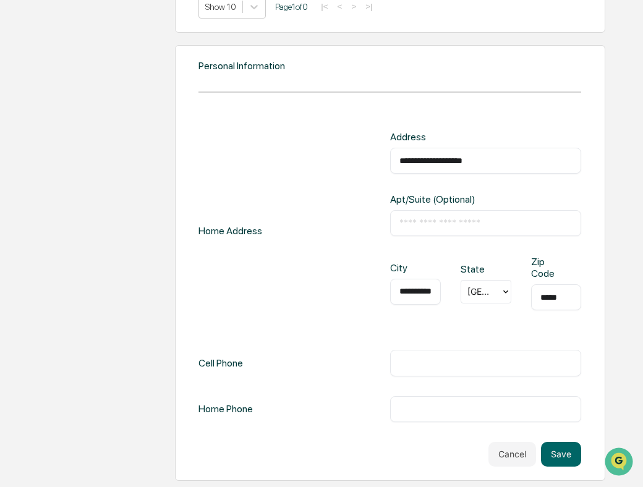
type input "*****"
click at [431, 359] on input "text" at bounding box center [485, 363] width 173 height 12
type input "**********"
click at [563, 452] on button "Save" at bounding box center [561, 454] width 40 height 25
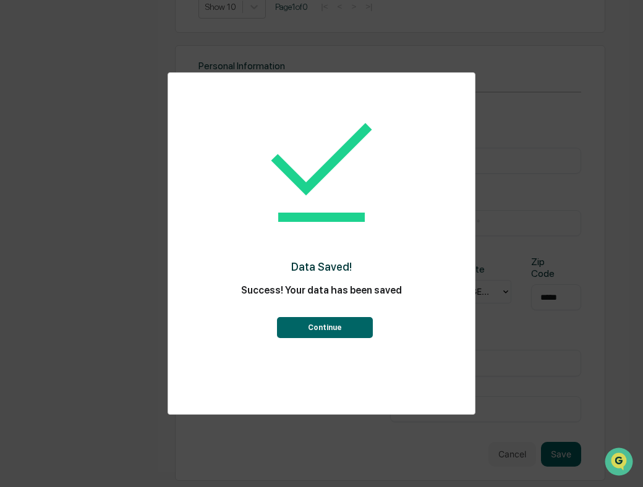
click at [323, 327] on button "Continue" at bounding box center [325, 327] width 96 height 21
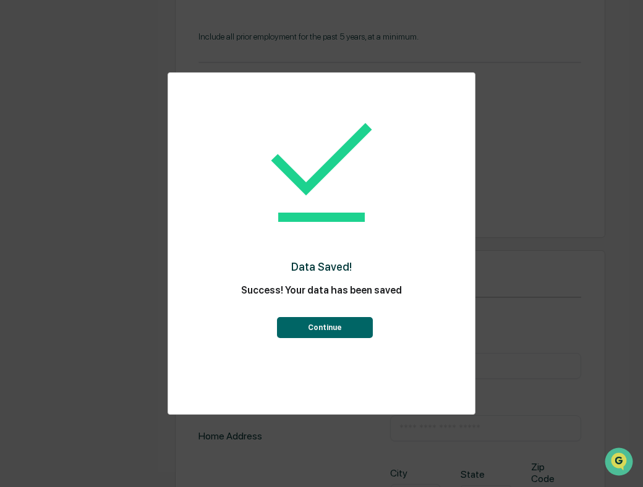
click at [323, 327] on div "**********" at bounding box center [389, 495] width 382 height 354
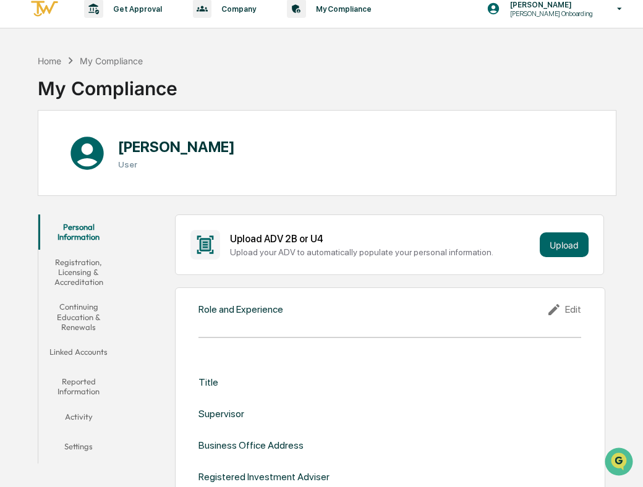
scroll to position [0, 0]
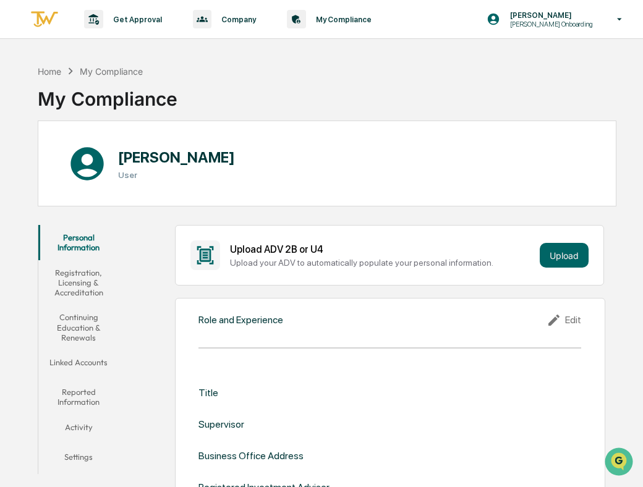
click at [81, 278] on button "Registration, Licensing & Accreditation" at bounding box center [78, 282] width 80 height 45
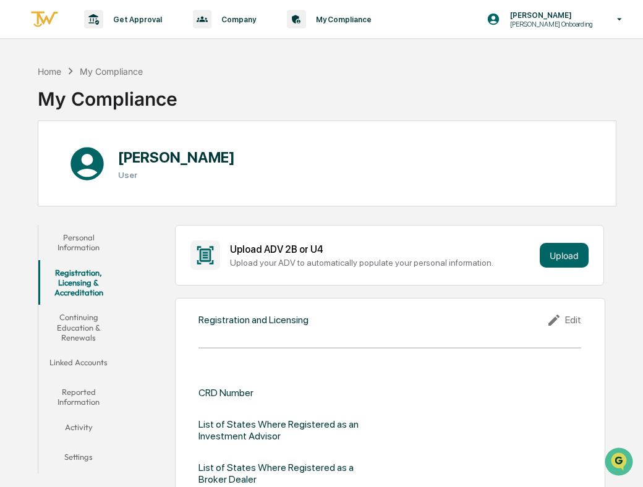
click at [77, 326] on button "Continuing Education & Renewals" at bounding box center [78, 327] width 80 height 45
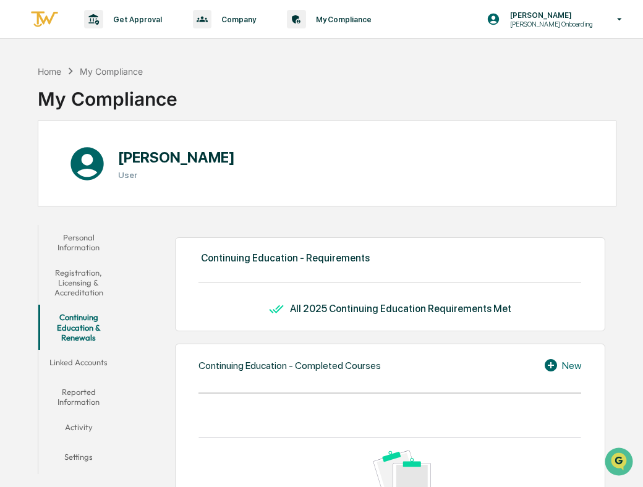
click at [87, 362] on button "Linked Accounts" at bounding box center [78, 365] width 80 height 30
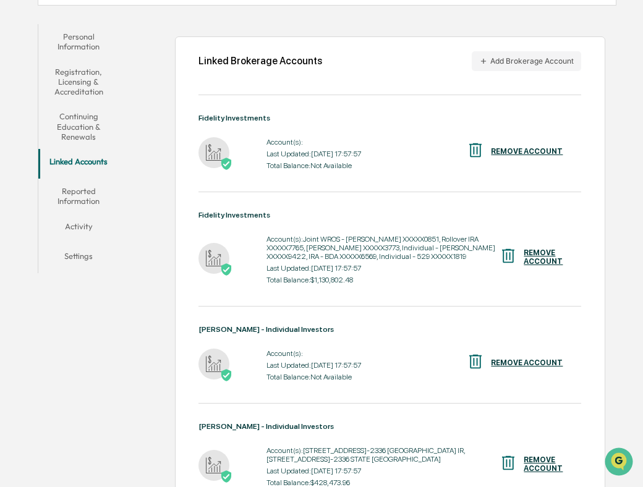
scroll to position [46, 0]
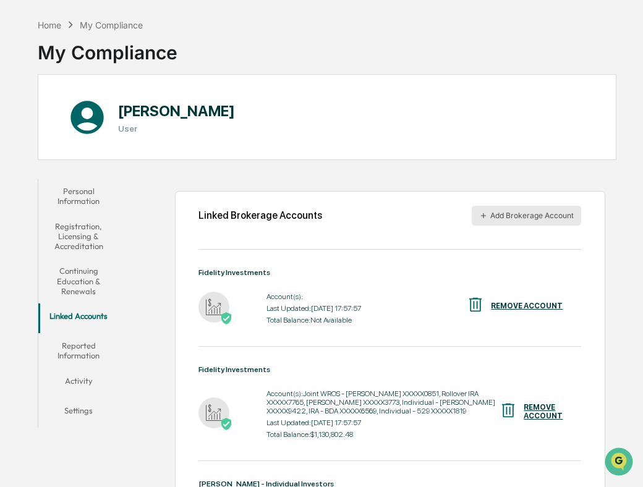
click at [513, 214] on button "Add Brokerage Account" at bounding box center [525, 216] width 109 height 20
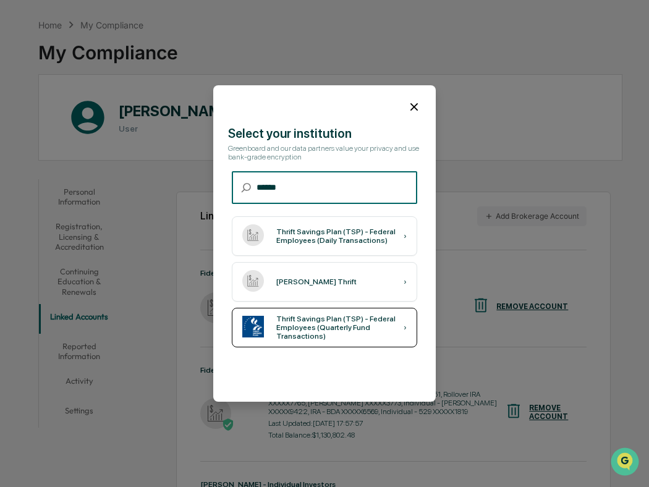
type input "******"
click at [320, 329] on div "Thrift Savings Plan (TSP) - Federal Employees (Quarterly Fund Transactions)" at bounding box center [339, 328] width 127 height 26
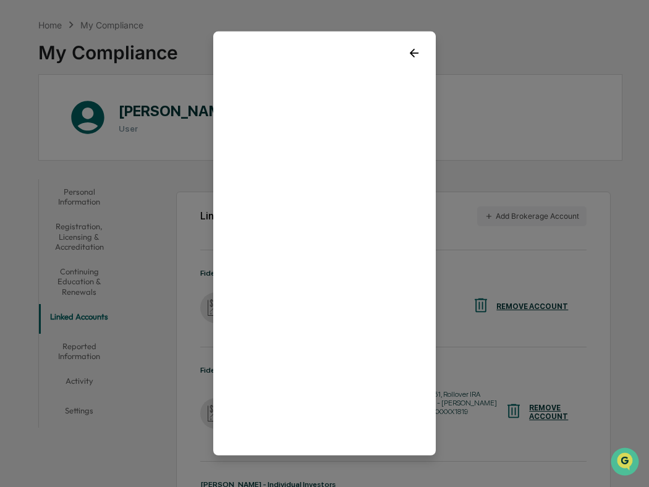
click at [411, 53] on icon at bounding box center [414, 53] width 14 height 14
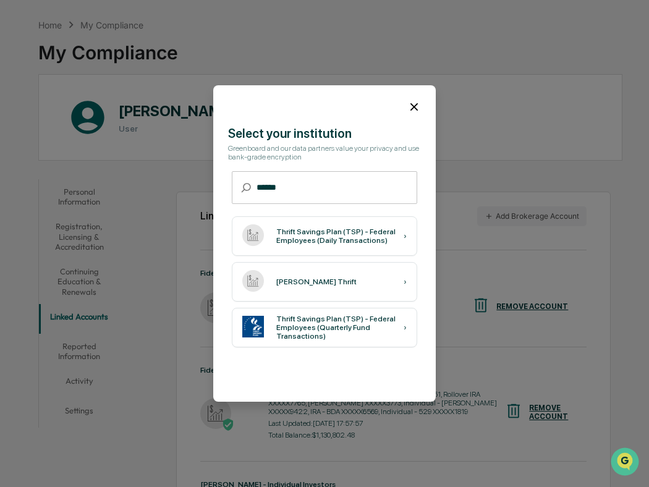
drag, startPoint x: 413, startPoint y: 102, endPoint x: 408, endPoint y: 116, distance: 14.9
click at [413, 103] on icon at bounding box center [414, 107] width 14 height 14
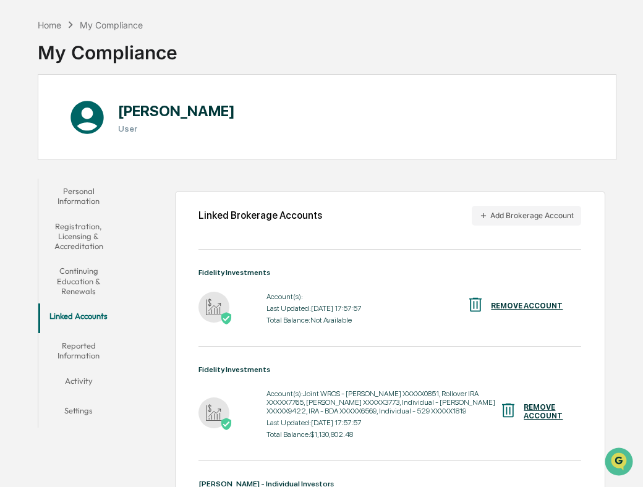
click at [75, 350] on button "Reported Information" at bounding box center [78, 350] width 80 height 35
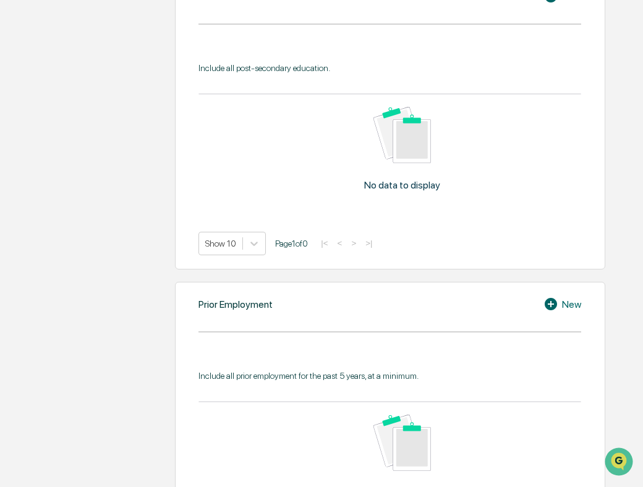
scroll to position [659, 0]
click at [572, 303] on div "New" at bounding box center [562, 304] width 38 height 15
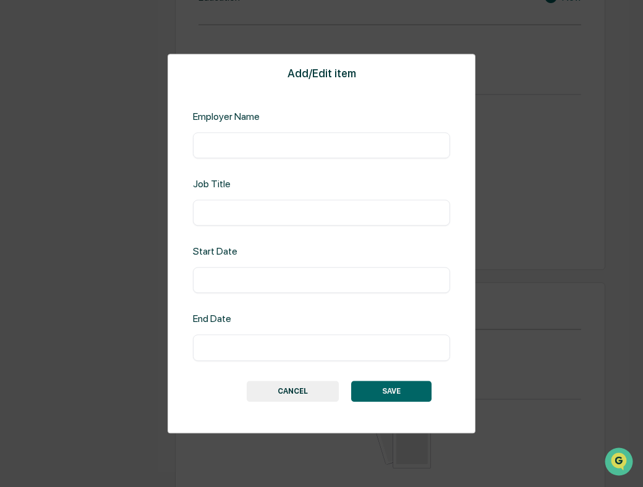
click at [300, 142] on input "text" at bounding box center [321, 145] width 239 height 12
type input "********"
type input "**********"
click at [273, 277] on input "text" at bounding box center [321, 280] width 239 height 12
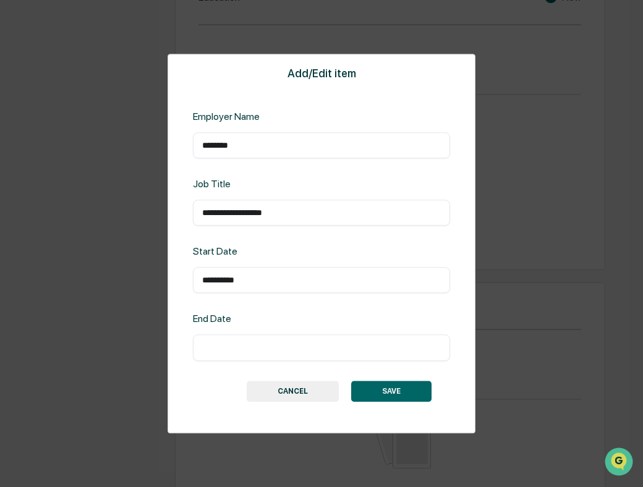
type input "**********"
click at [241, 345] on input "text" at bounding box center [321, 348] width 239 height 12
type input "**********"
click at [384, 389] on button "SAVE" at bounding box center [391, 391] width 80 height 21
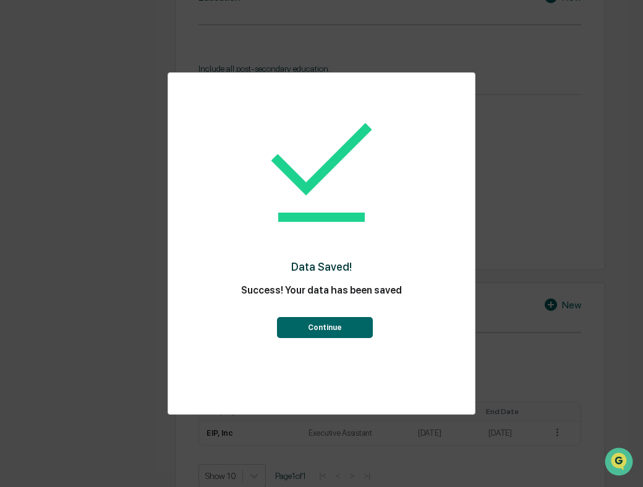
click at [326, 330] on button "Continue" at bounding box center [325, 327] width 96 height 21
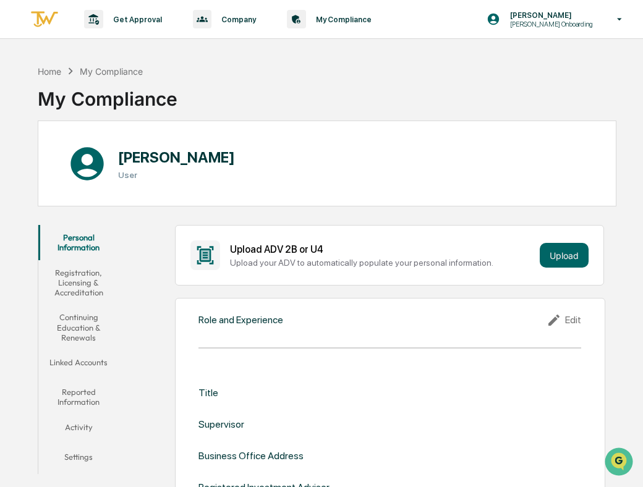
scroll to position [165, 0]
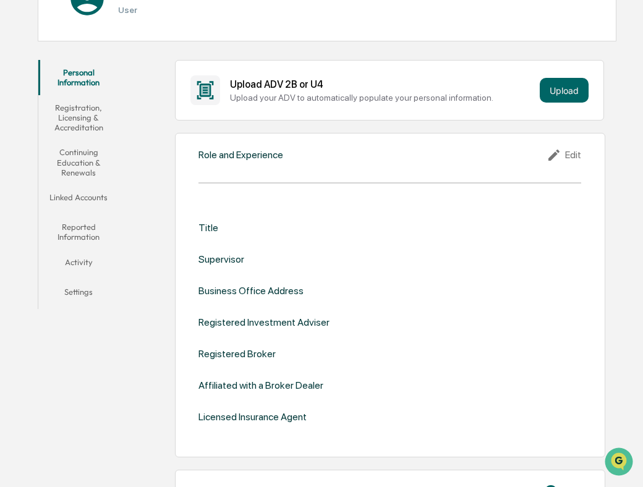
click at [566, 155] on div "Edit" at bounding box center [563, 155] width 35 height 15
click at [566, 155] on div "Role and Experience Edit" at bounding box center [389, 155] width 382 height 15
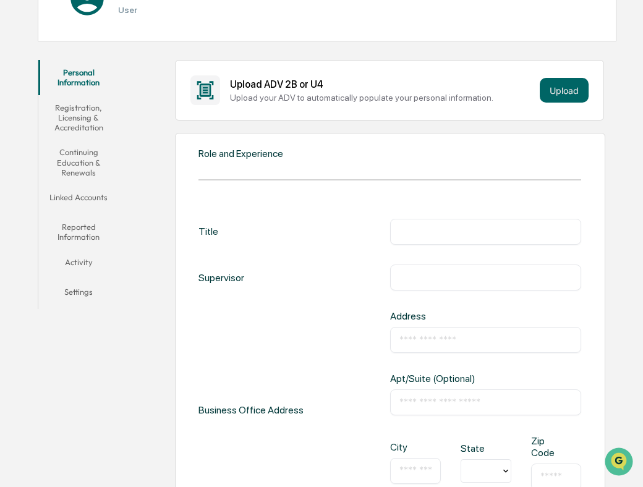
click at [487, 230] on input "text" at bounding box center [485, 232] width 173 height 12
type input "**********"
click at [520, 282] on input "text" at bounding box center [485, 277] width 173 height 12
type input "**********"
click at [475, 340] on input "text" at bounding box center [485, 340] width 173 height 12
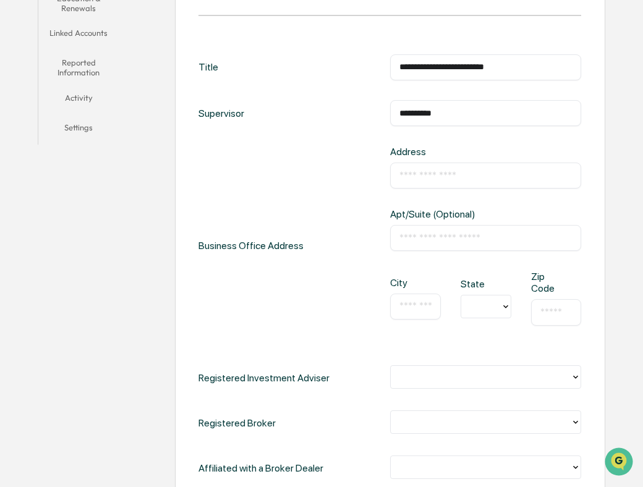
scroll to position [494, 0]
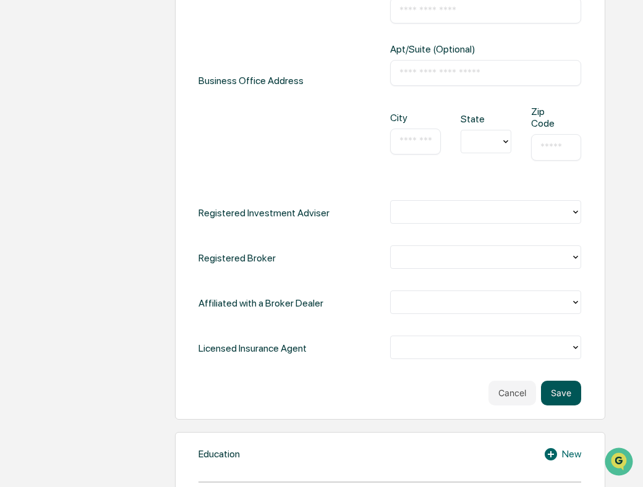
click at [573, 394] on button "Save" at bounding box center [561, 393] width 40 height 25
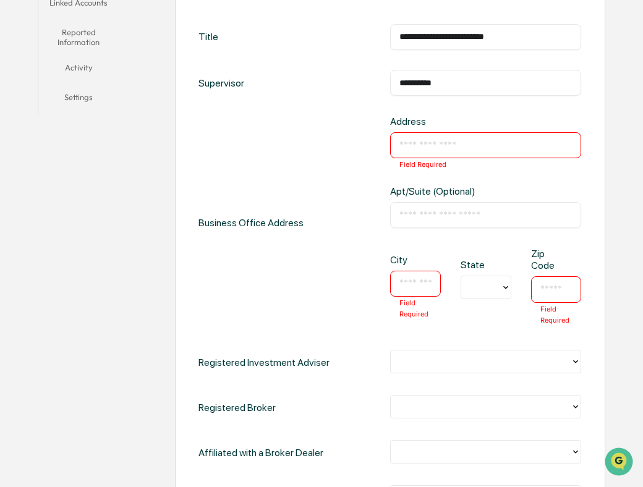
scroll to position [337, 0]
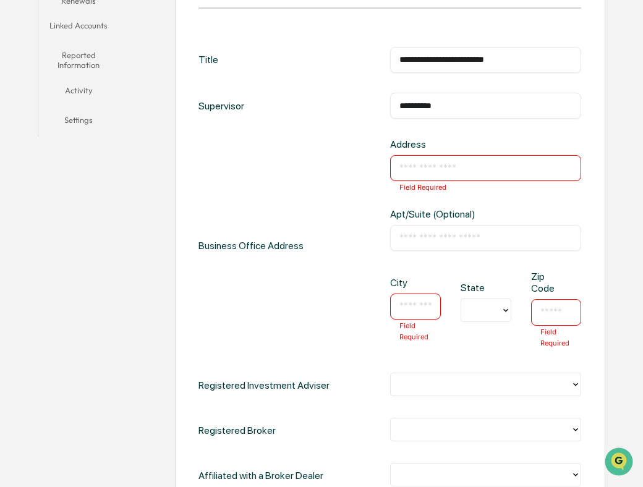
click at [457, 166] on input "text" at bounding box center [485, 168] width 173 height 12
click at [482, 162] on div "​ Field Required" at bounding box center [486, 168] width 192 height 26
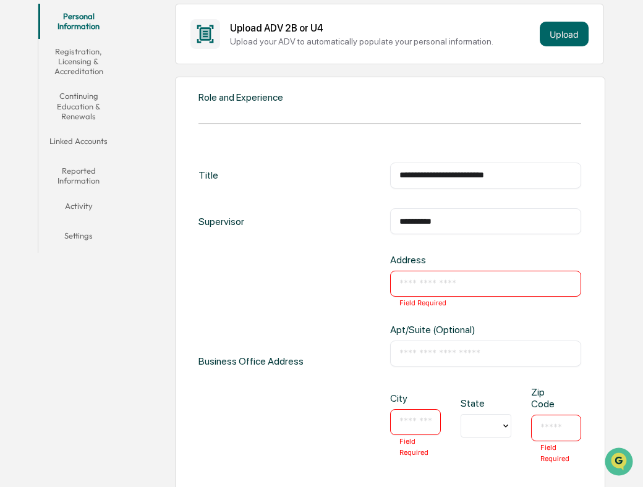
scroll to position [200, 0]
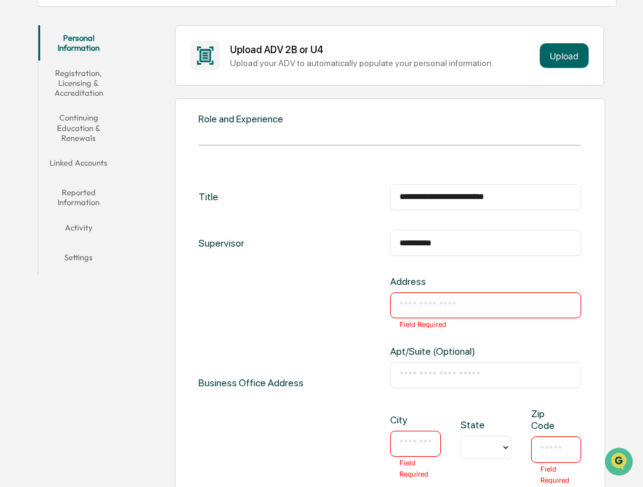
click at [430, 306] on input "text" at bounding box center [485, 305] width 173 height 12
type input "**********"
type input "*********"
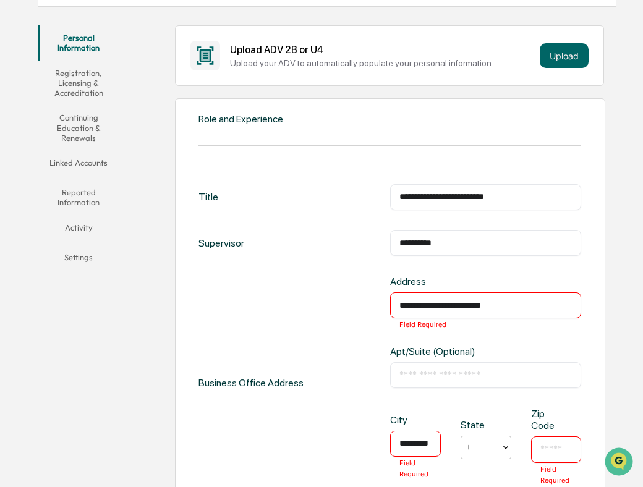
type input "**"
type input "*"
type input "**"
click at [554, 454] on input "text" at bounding box center [556, 449] width 32 height 12
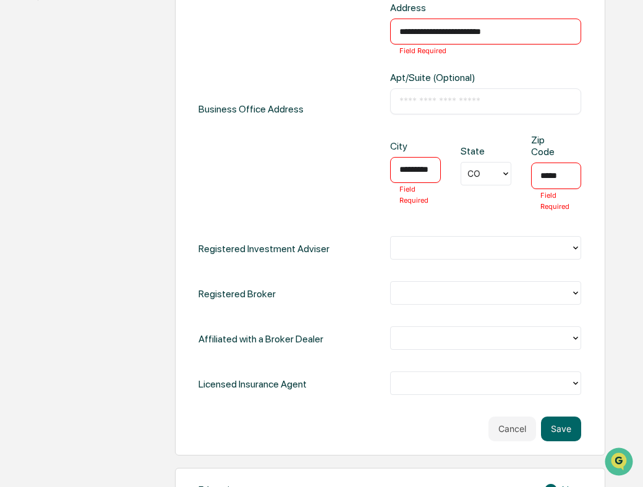
scroll to position [529, 0]
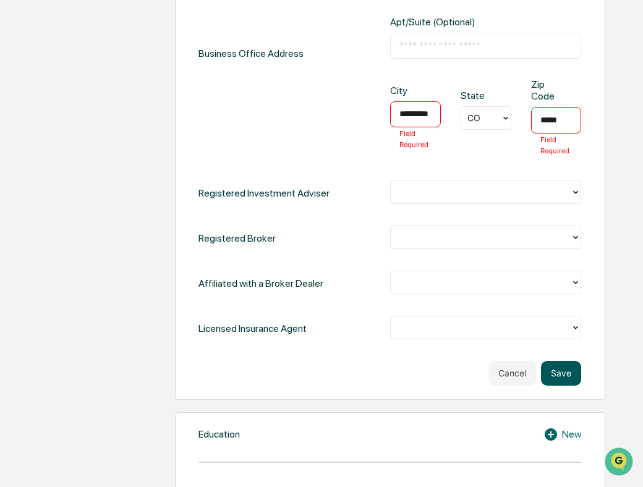
type input "*****"
click at [559, 365] on button "Save" at bounding box center [561, 373] width 40 height 25
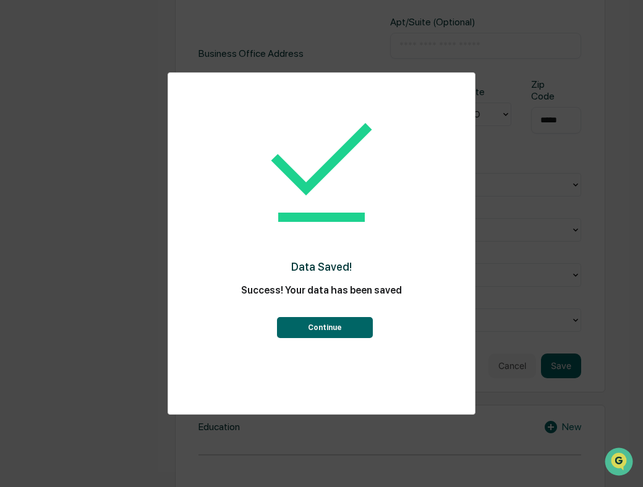
click at [322, 325] on button "Continue" at bounding box center [325, 327] width 96 height 21
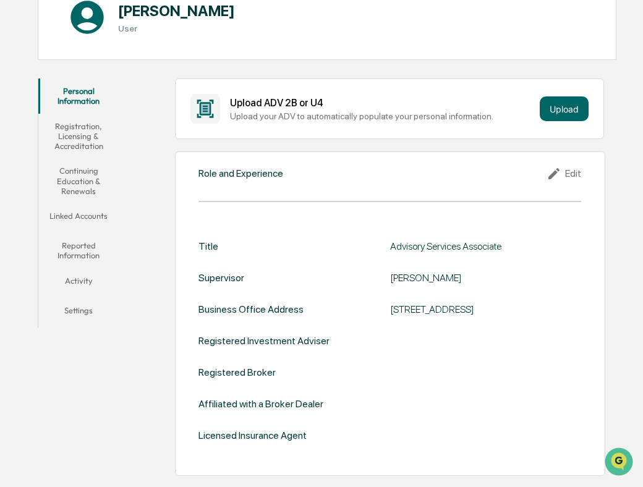
scroll to position [165, 0]
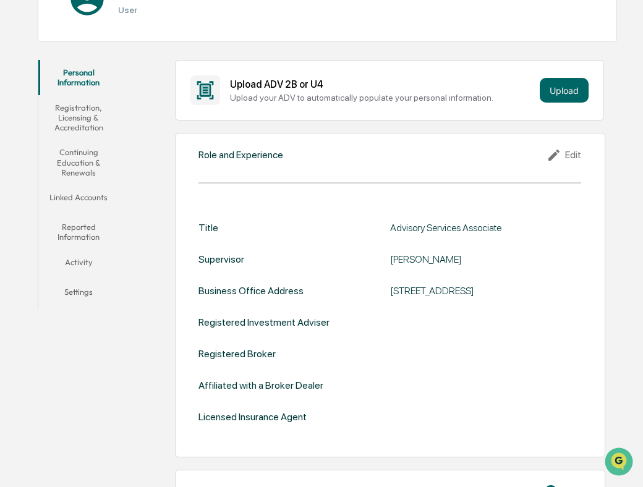
click at [82, 260] on button "Activity" at bounding box center [78, 265] width 80 height 30
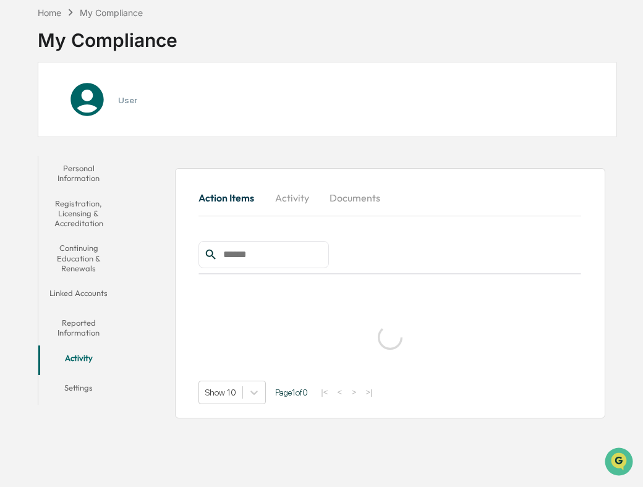
scroll to position [59, 0]
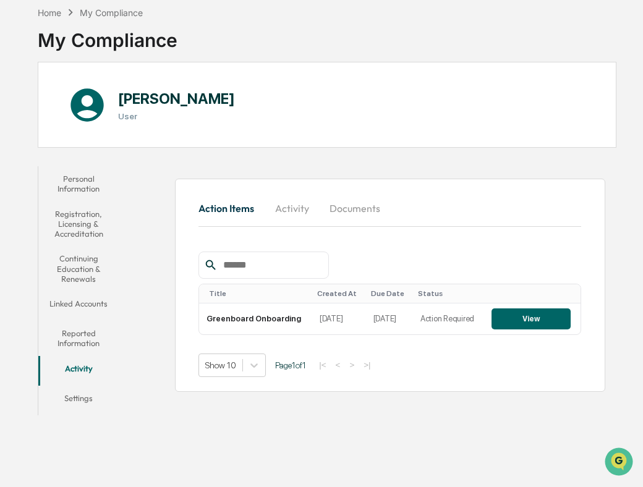
click at [80, 337] on button "Reported Information" at bounding box center [78, 338] width 80 height 35
